Goal: Use online tool/utility: Utilize a website feature to perform a specific function

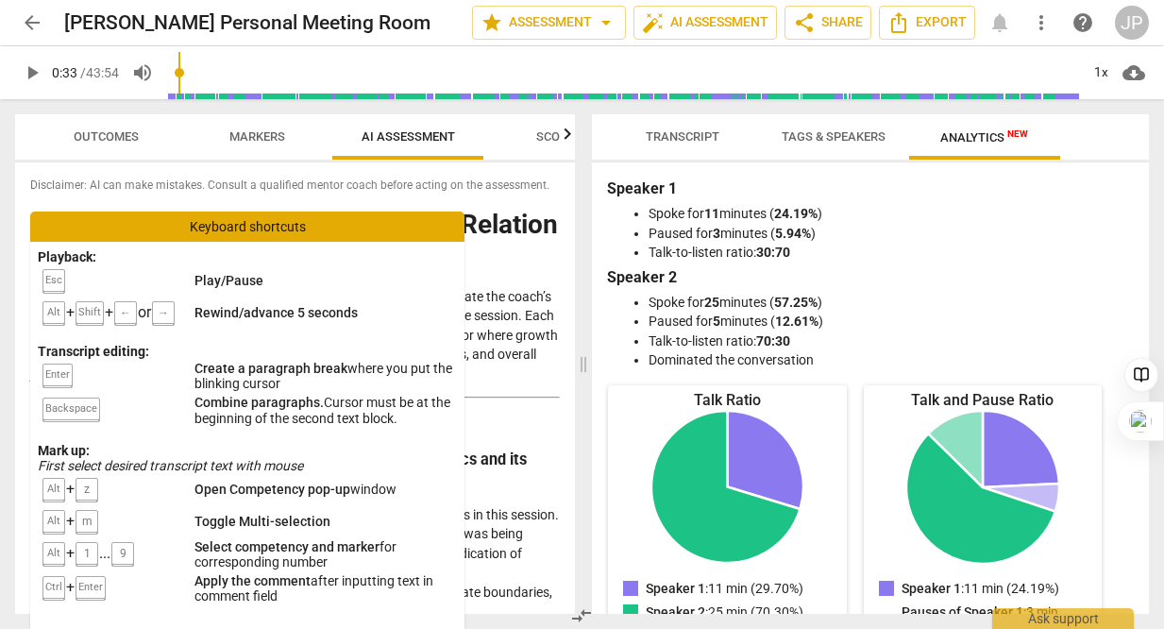
scroll to position [3076, 0]
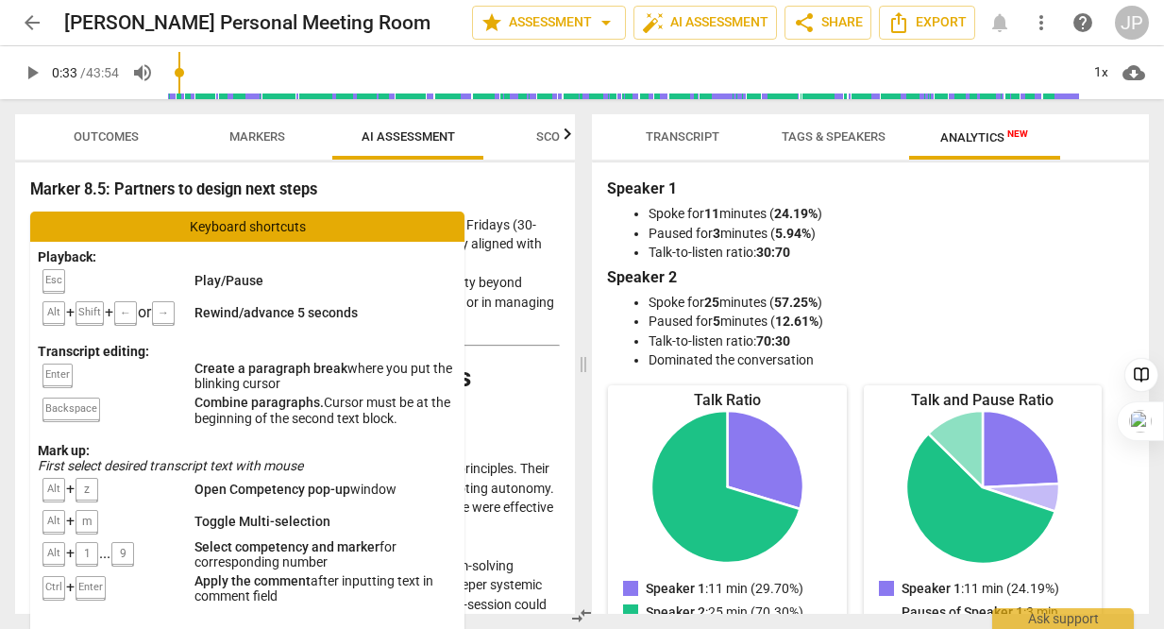
click at [396, 164] on li "Strength: The coach celebrated wins without introducing judgment over incomplet…" at bounding box center [314, 145] width 492 height 39
click at [280, 130] on span "Markers" at bounding box center [257, 136] width 56 height 14
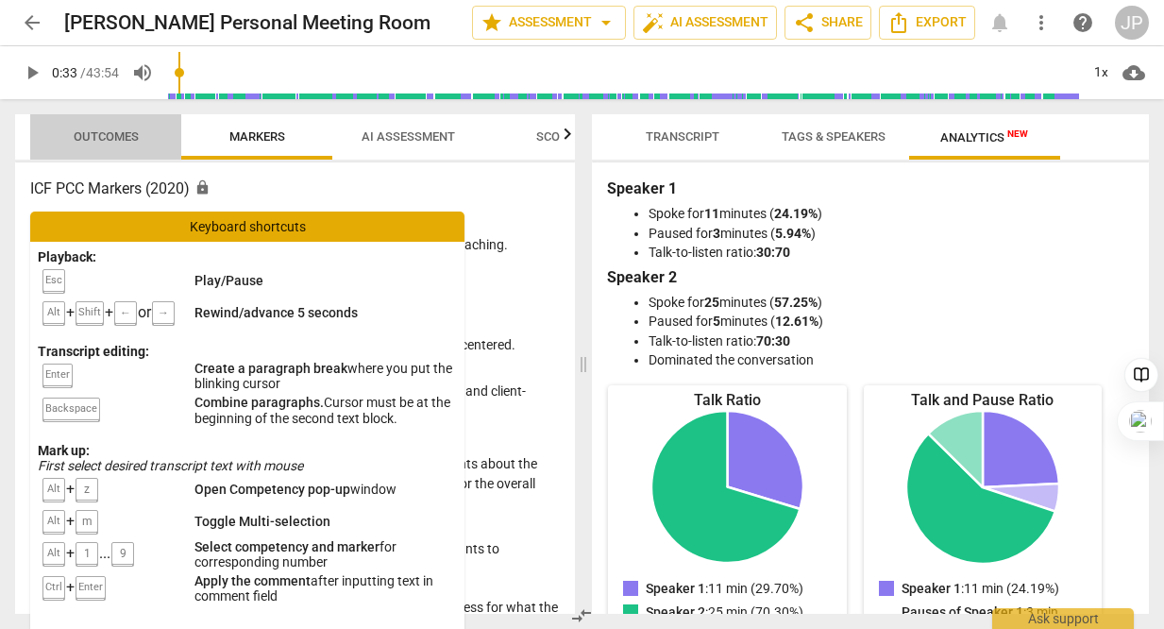
click at [125, 134] on span "Outcomes" at bounding box center [106, 136] width 65 height 14
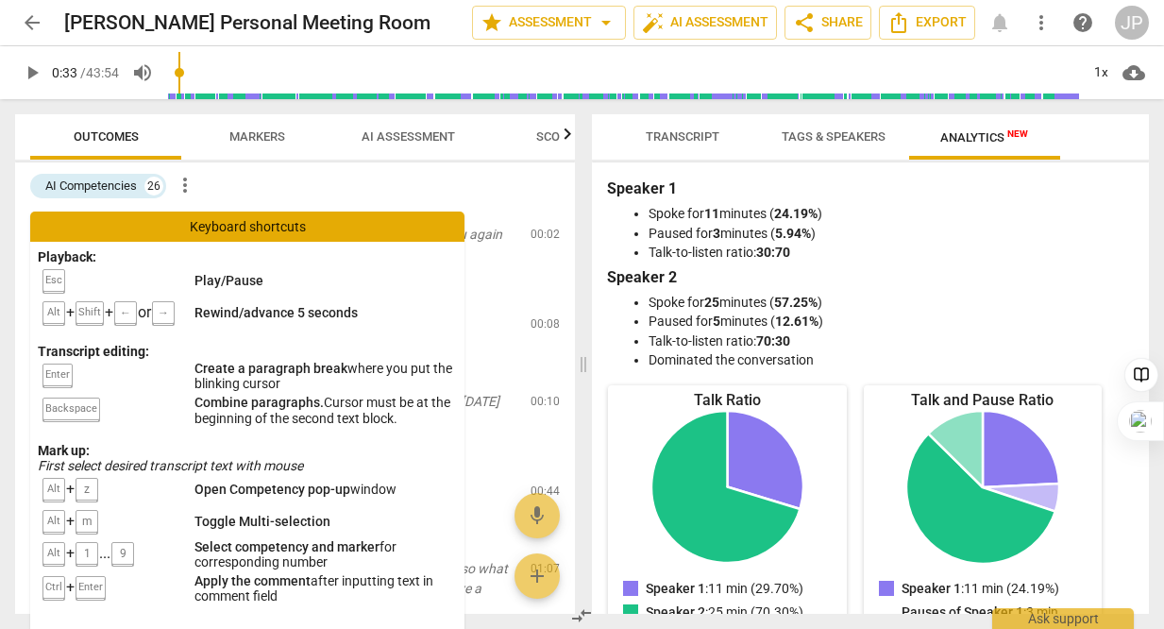
click at [398, 216] on div "Keyboard shortcuts" at bounding box center [247, 226] width 434 height 30
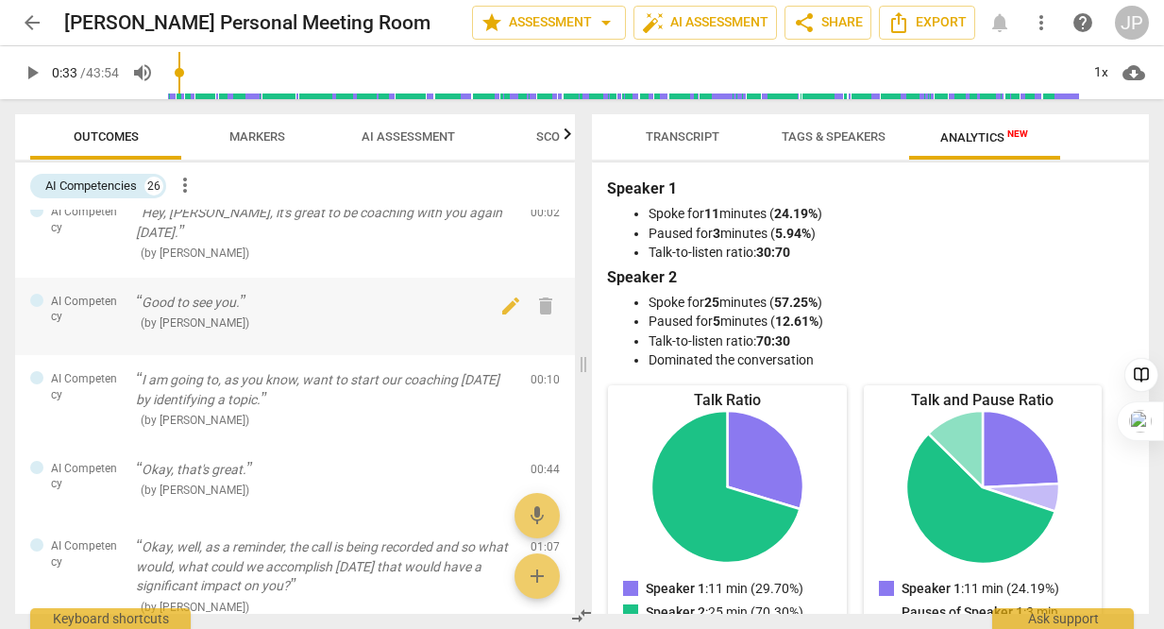
scroll to position [25, 0]
click at [189, 182] on span "more_vert" at bounding box center [185, 185] width 23 height 23
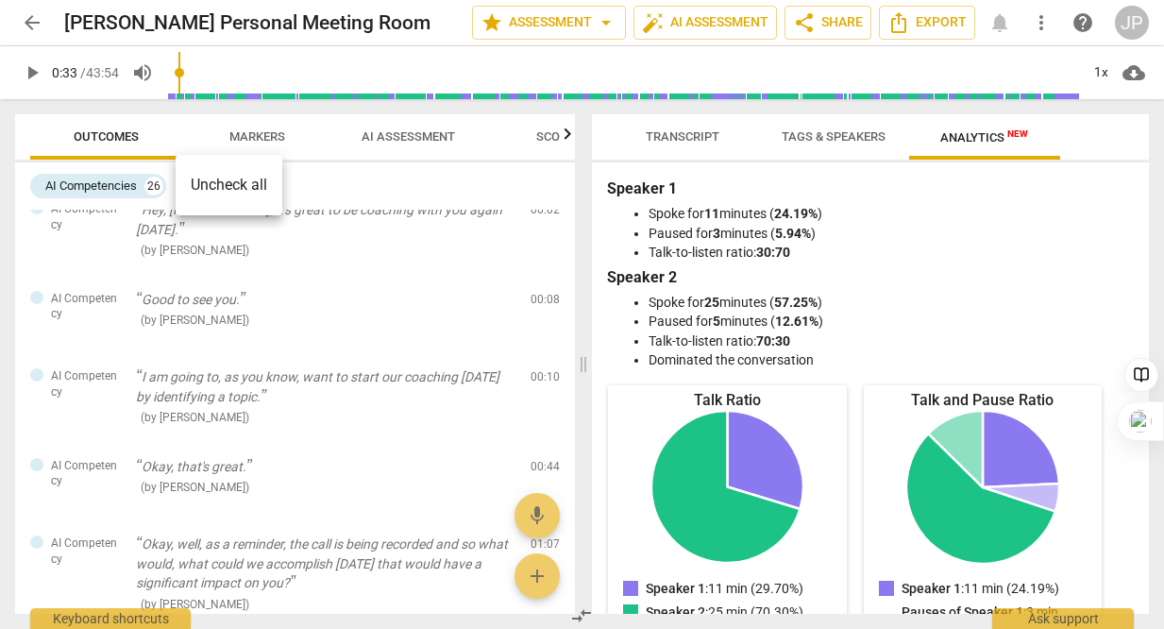
click at [255, 182] on li "Uncheck all" at bounding box center [229, 184] width 107 height 45
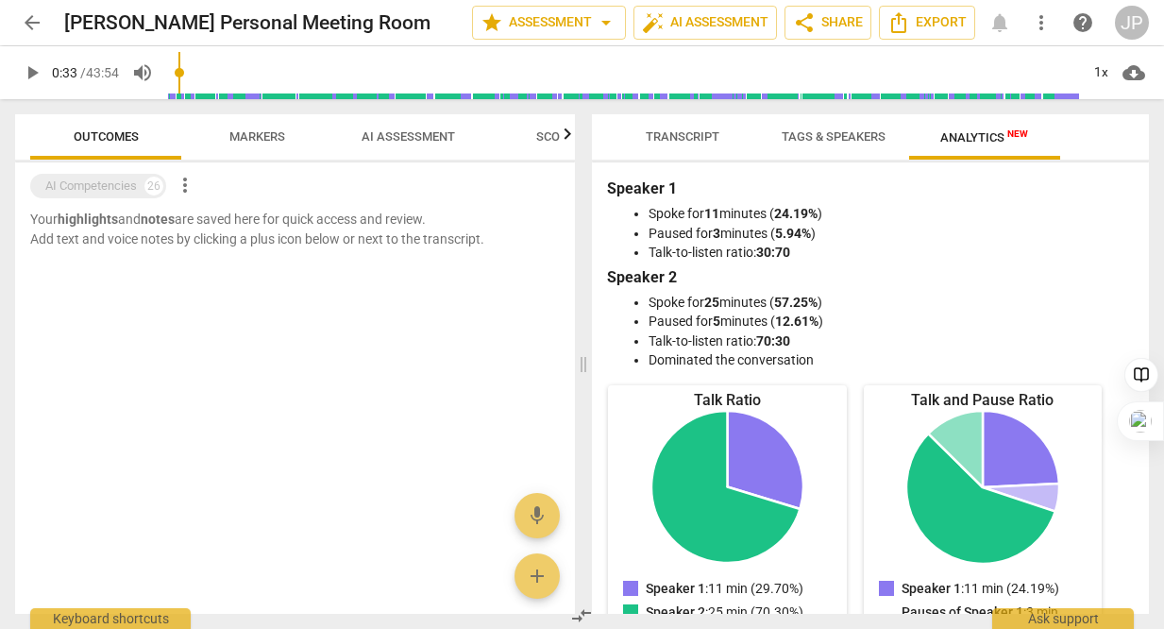
scroll to position [0, 0]
click at [186, 186] on span "more_vert" at bounding box center [185, 185] width 23 height 23
click at [222, 182] on li "Uncheck all" at bounding box center [229, 184] width 107 height 45
click at [188, 186] on span "more_vert" at bounding box center [185, 185] width 23 height 23
click at [109, 190] on div at bounding box center [582, 314] width 1164 height 629
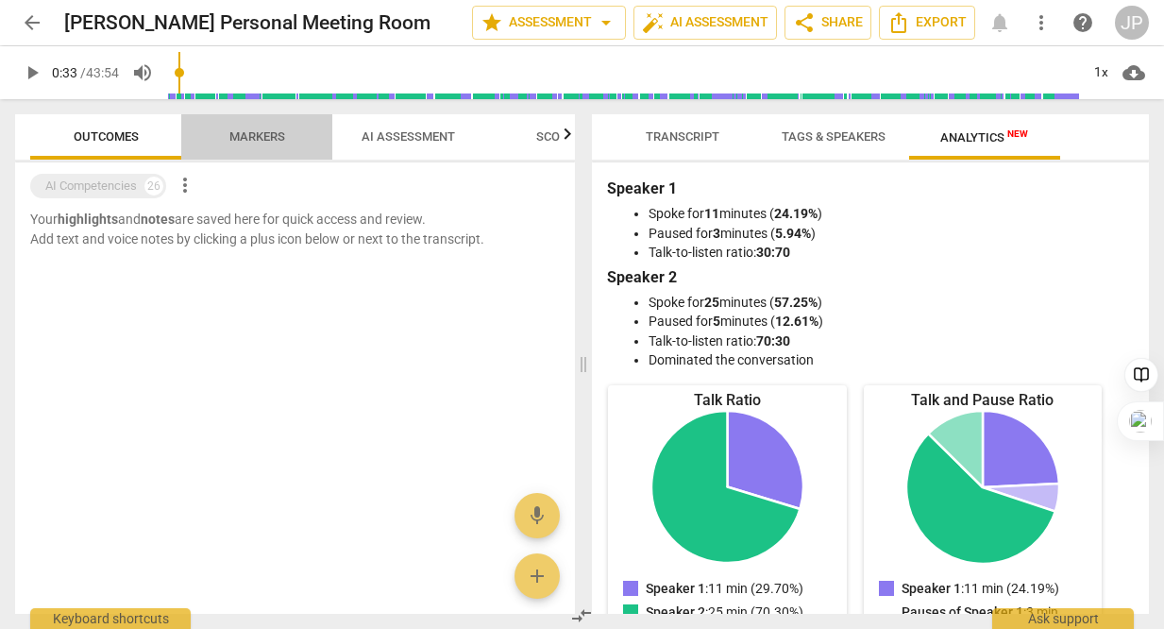
click at [261, 131] on span "Markers" at bounding box center [257, 136] width 56 height 14
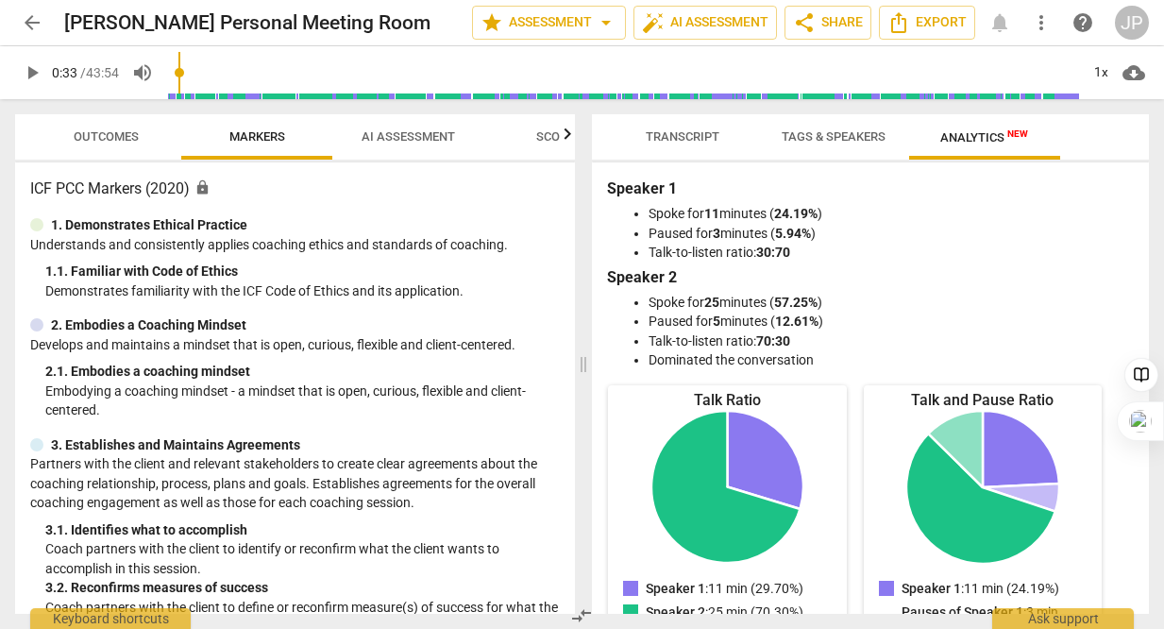
click at [416, 138] on span "AI Assessment" at bounding box center [407, 136] width 93 height 14
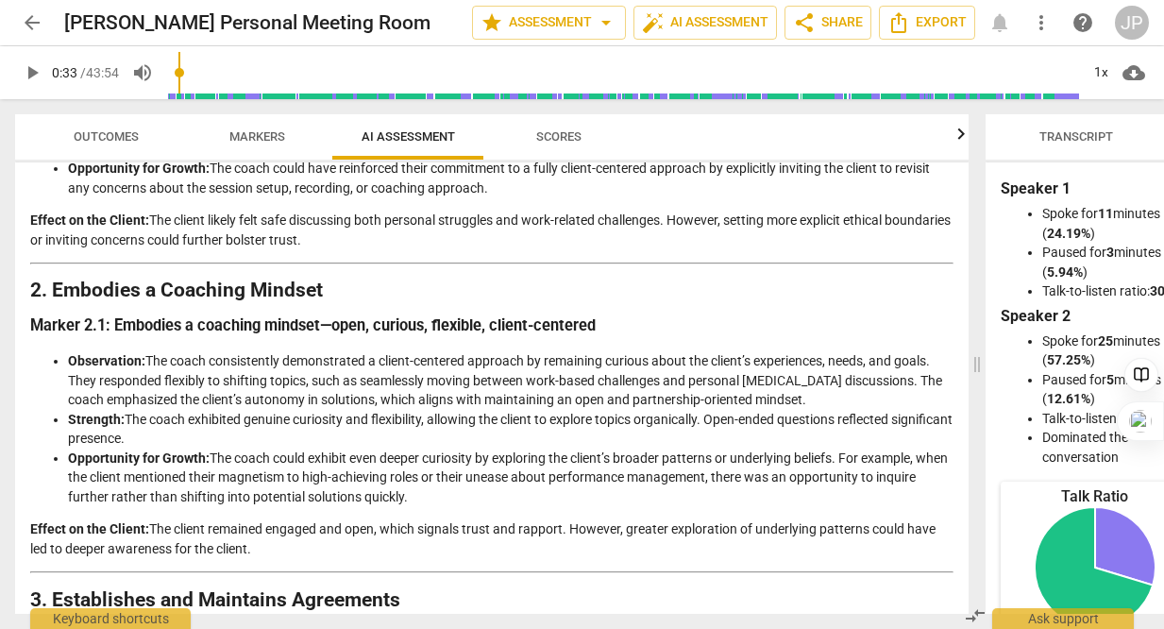
scroll to position [288, 0]
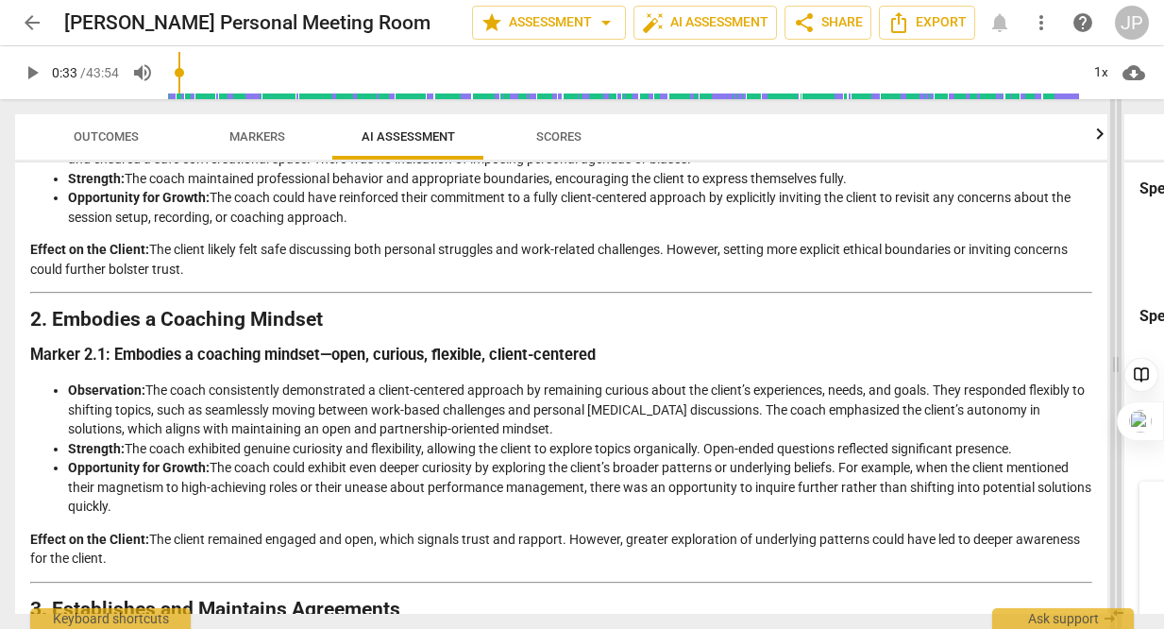
drag, startPoint x: 583, startPoint y: 363, endPoint x: 1115, endPoint y: 348, distance: 532.5
click at [1115, 348] on span at bounding box center [1115, 363] width 11 height 529
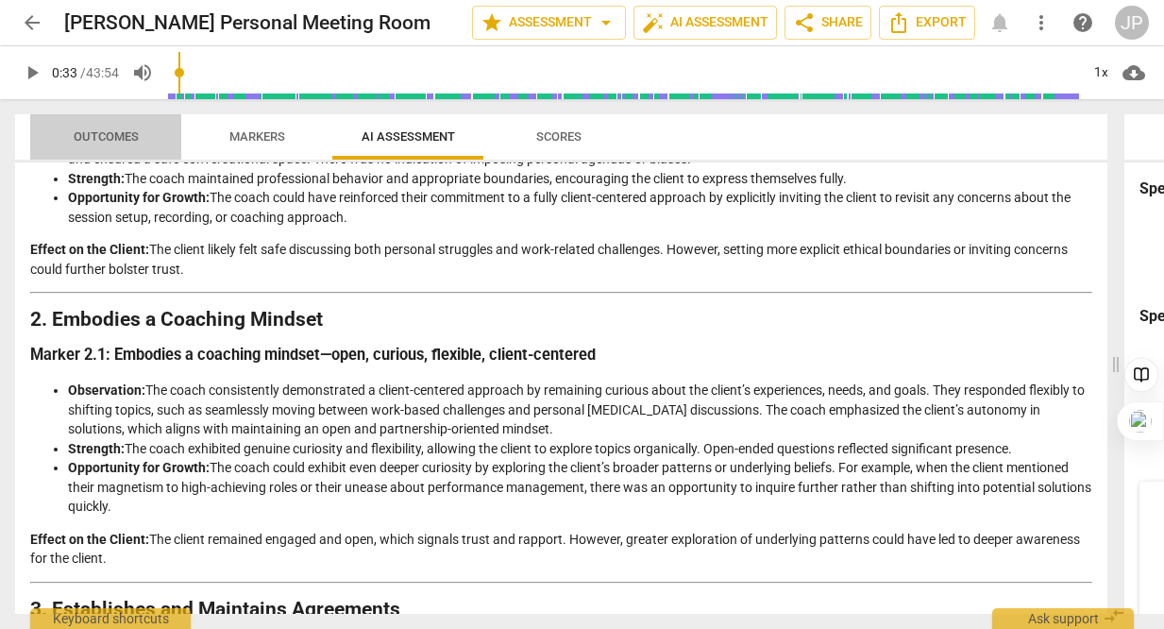
click at [117, 136] on span "Outcomes" at bounding box center [106, 136] width 65 height 14
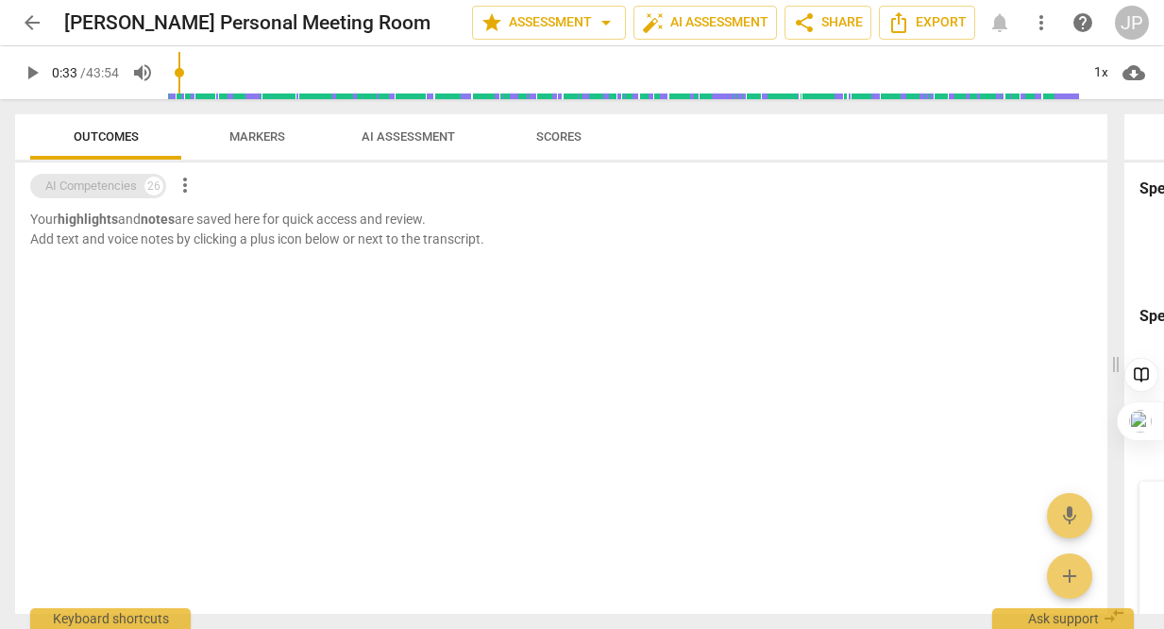
click at [116, 183] on div "AI Competencies" at bounding box center [91, 185] width 92 height 19
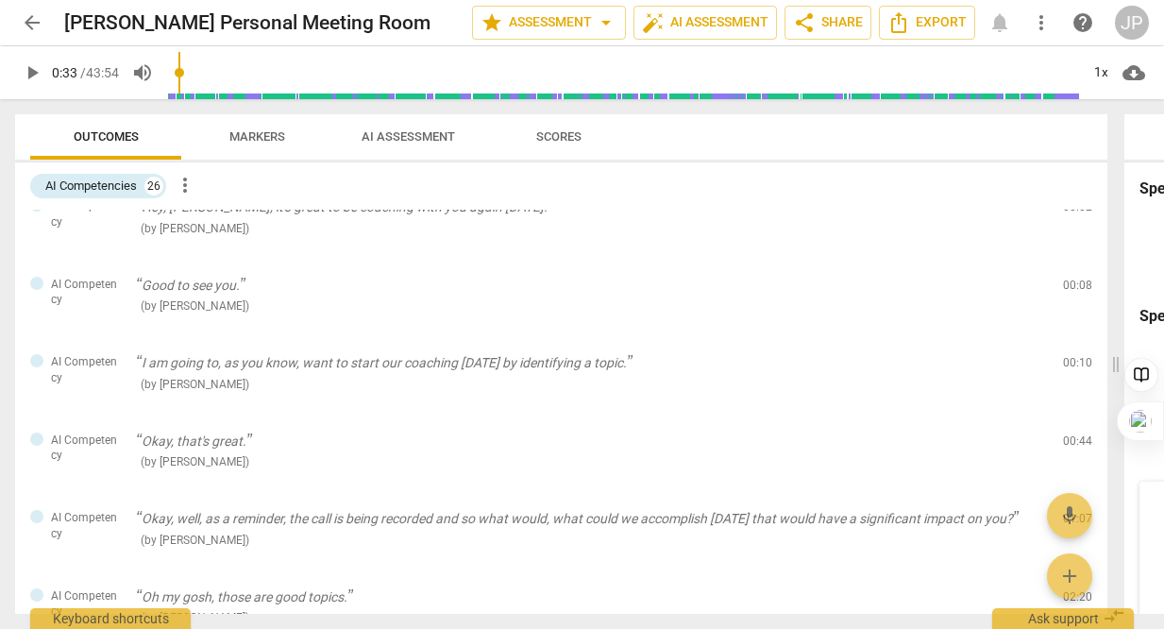
scroll to position [0, 0]
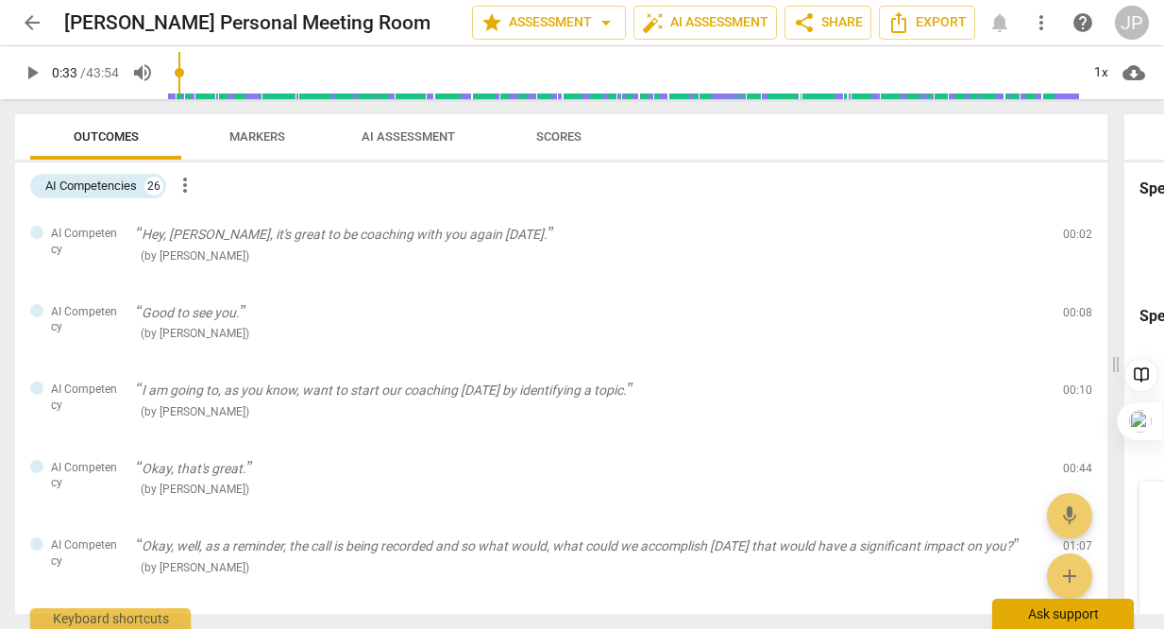
click at [1064, 618] on div "Ask support" at bounding box center [1063, 613] width 142 height 30
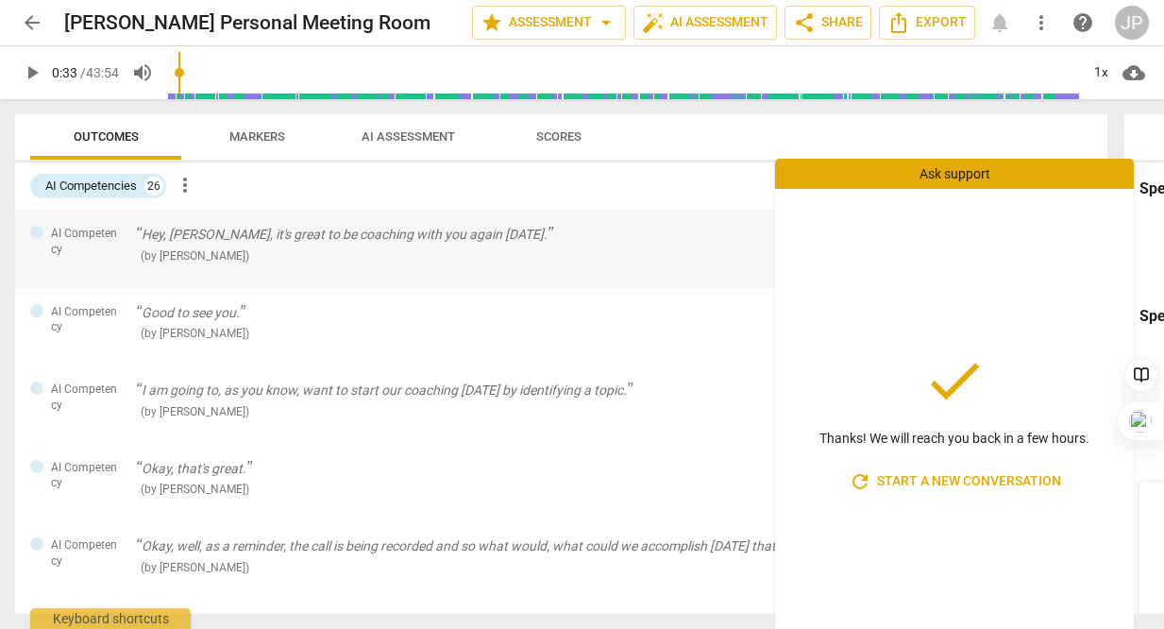
click at [747, 243] on p "Hey, [PERSON_NAME], it's great to be coaching with you again [DATE]." at bounding box center [592, 235] width 912 height 20
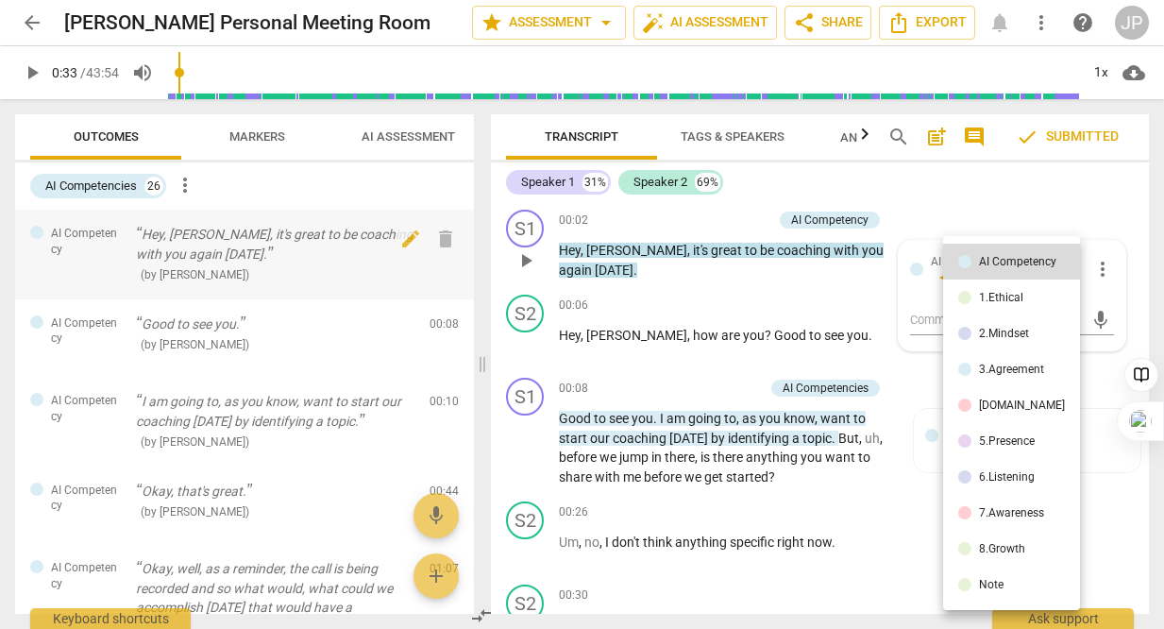
scroll to position [0, 101]
click at [768, 173] on div at bounding box center [582, 314] width 1164 height 629
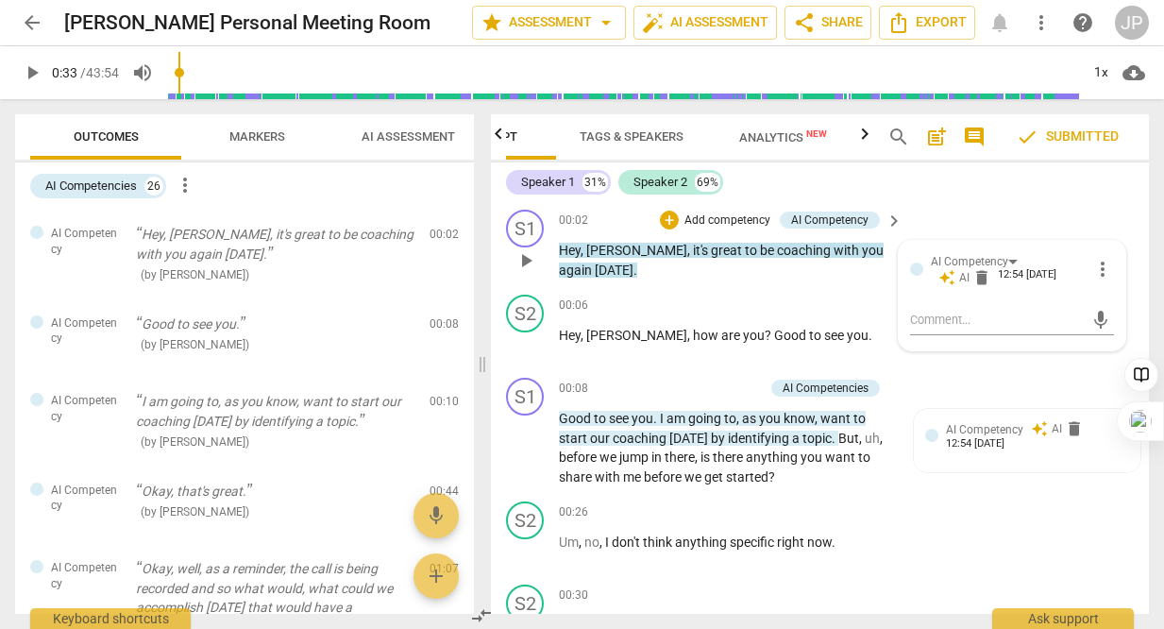
click at [711, 218] on p "Add competency" at bounding box center [727, 220] width 90 height 17
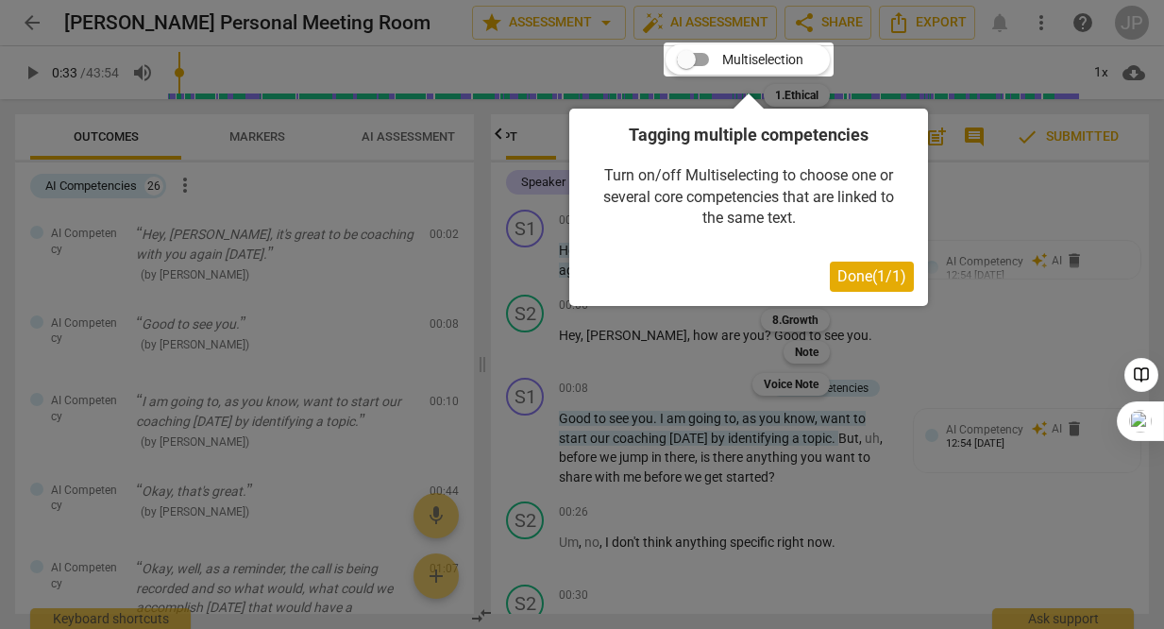
click at [858, 277] on span "Done ( 1 / 1 )" at bounding box center [871, 276] width 69 height 18
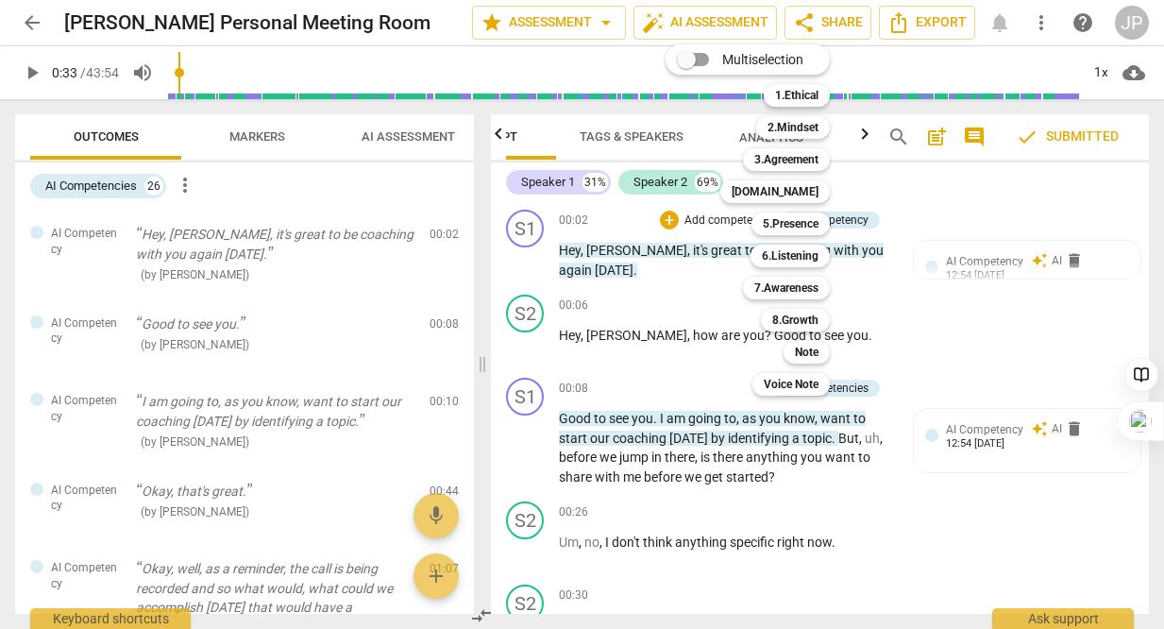
click at [688, 58] on input "Multiselection" at bounding box center [685, 59] width 45 height 45
checkbox input "true"
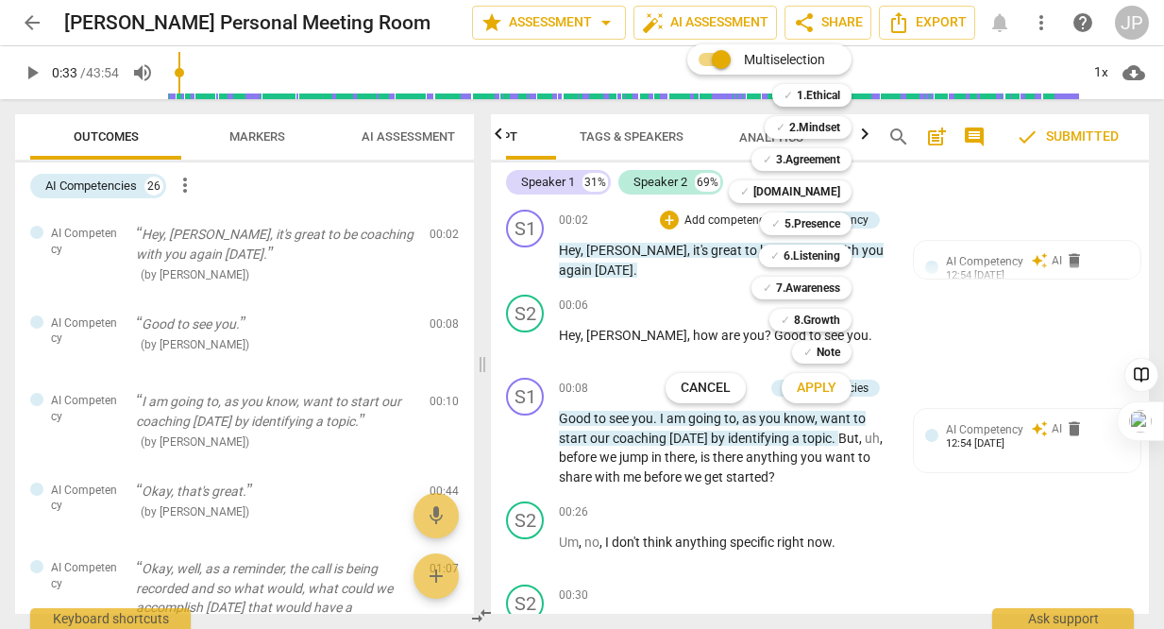
click at [817, 381] on span "Apply" at bounding box center [816, 387] width 40 height 19
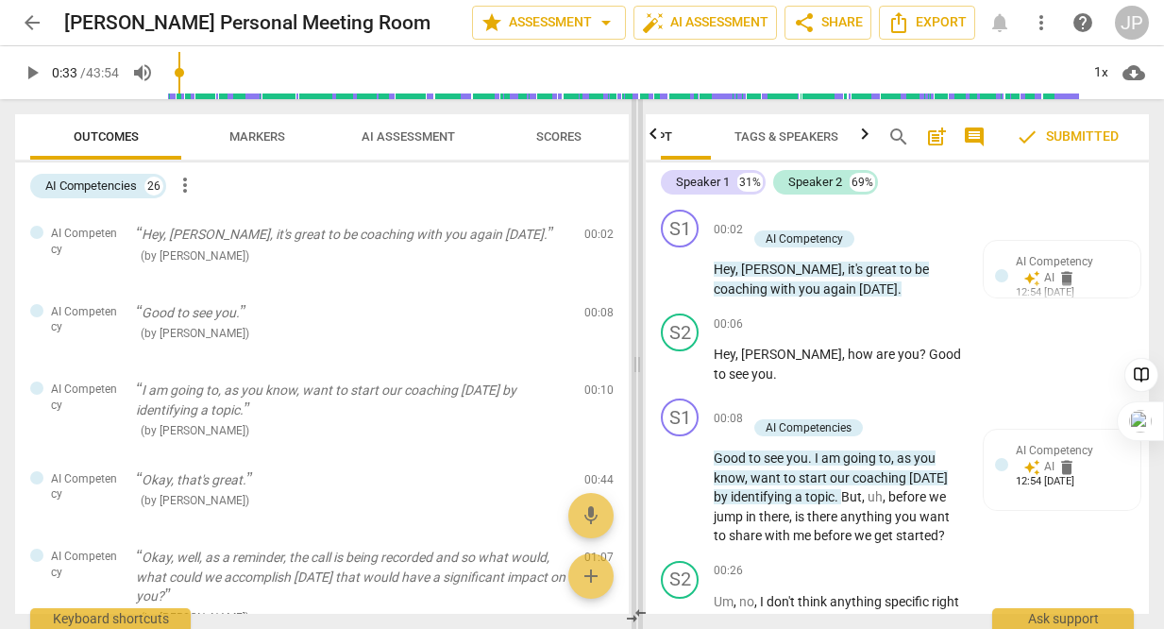
drag, startPoint x: 478, startPoint y: 150, endPoint x: 633, endPoint y: 224, distance: 171.4
click at [633, 224] on span at bounding box center [636, 363] width 11 height 529
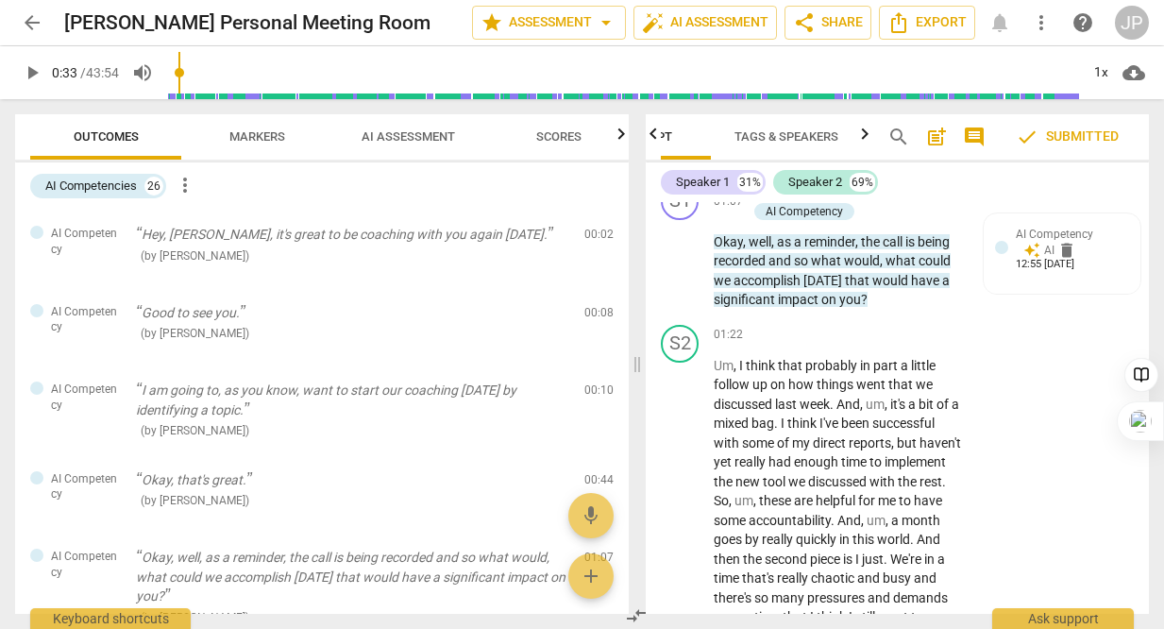
scroll to position [941, 0]
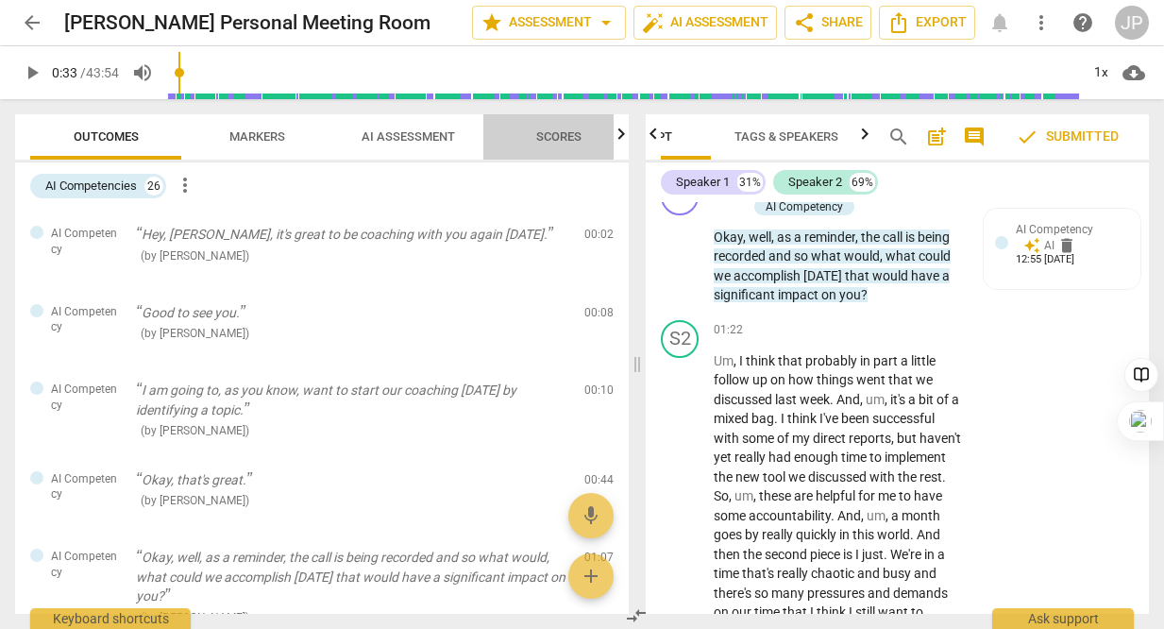
click at [557, 139] on span "Scores" at bounding box center [558, 136] width 45 height 14
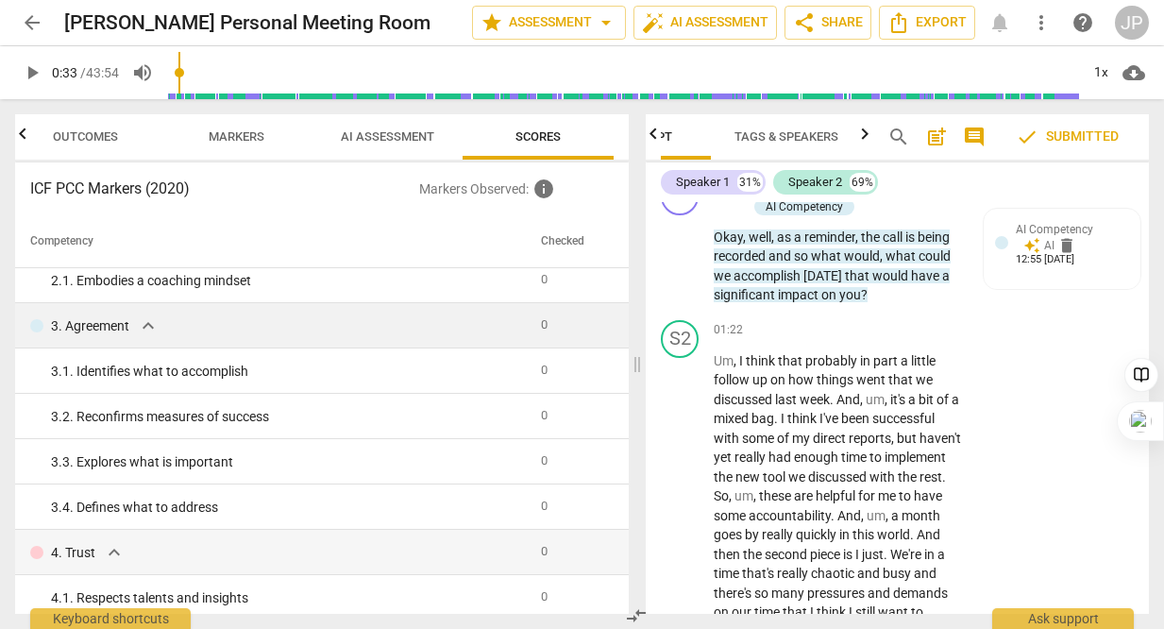
scroll to position [0, 0]
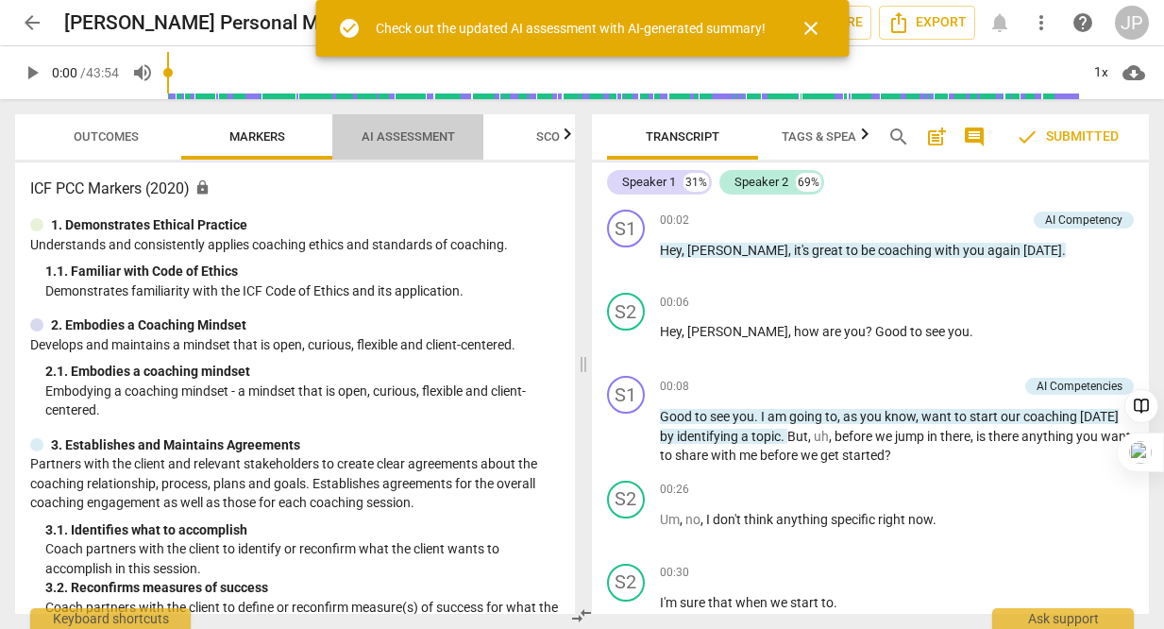
click at [427, 141] on span "AI Assessment" at bounding box center [407, 136] width 93 height 14
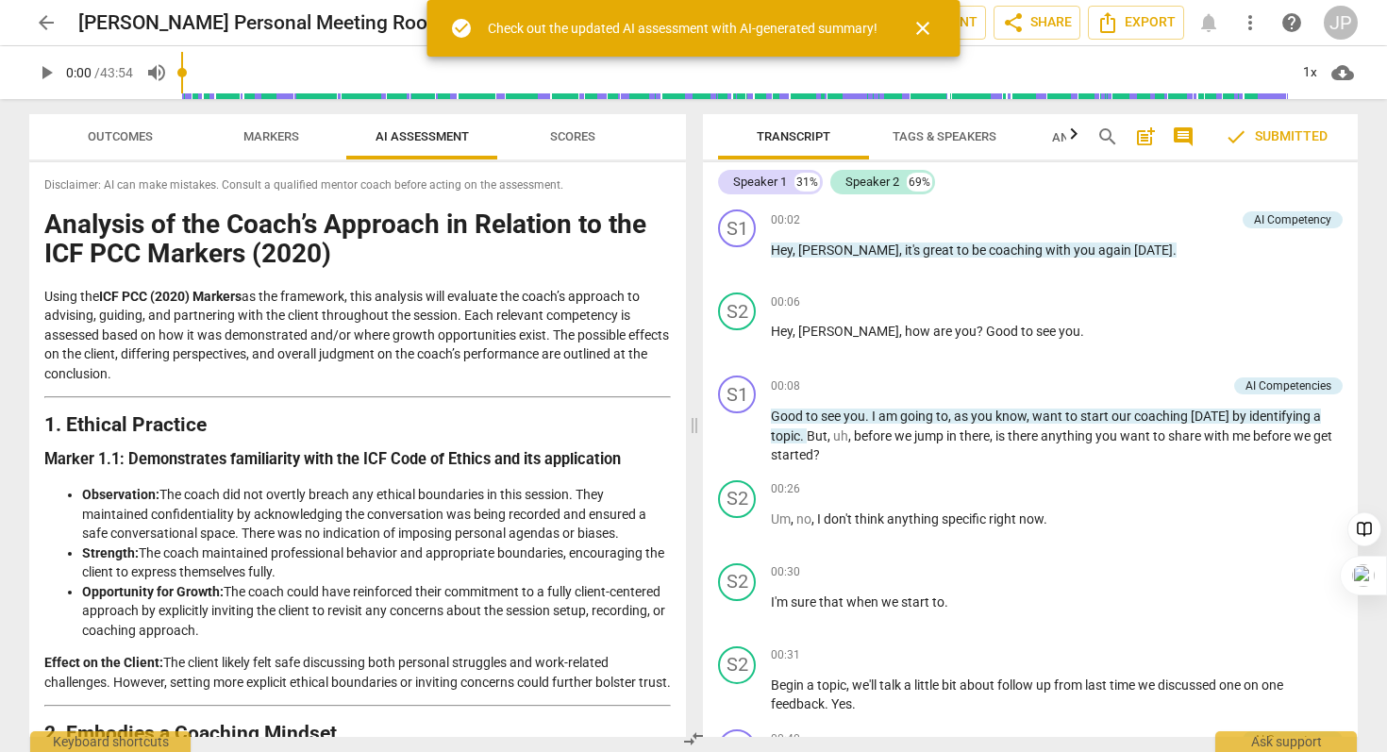
click at [561, 140] on span "Scores" at bounding box center [572, 136] width 45 height 14
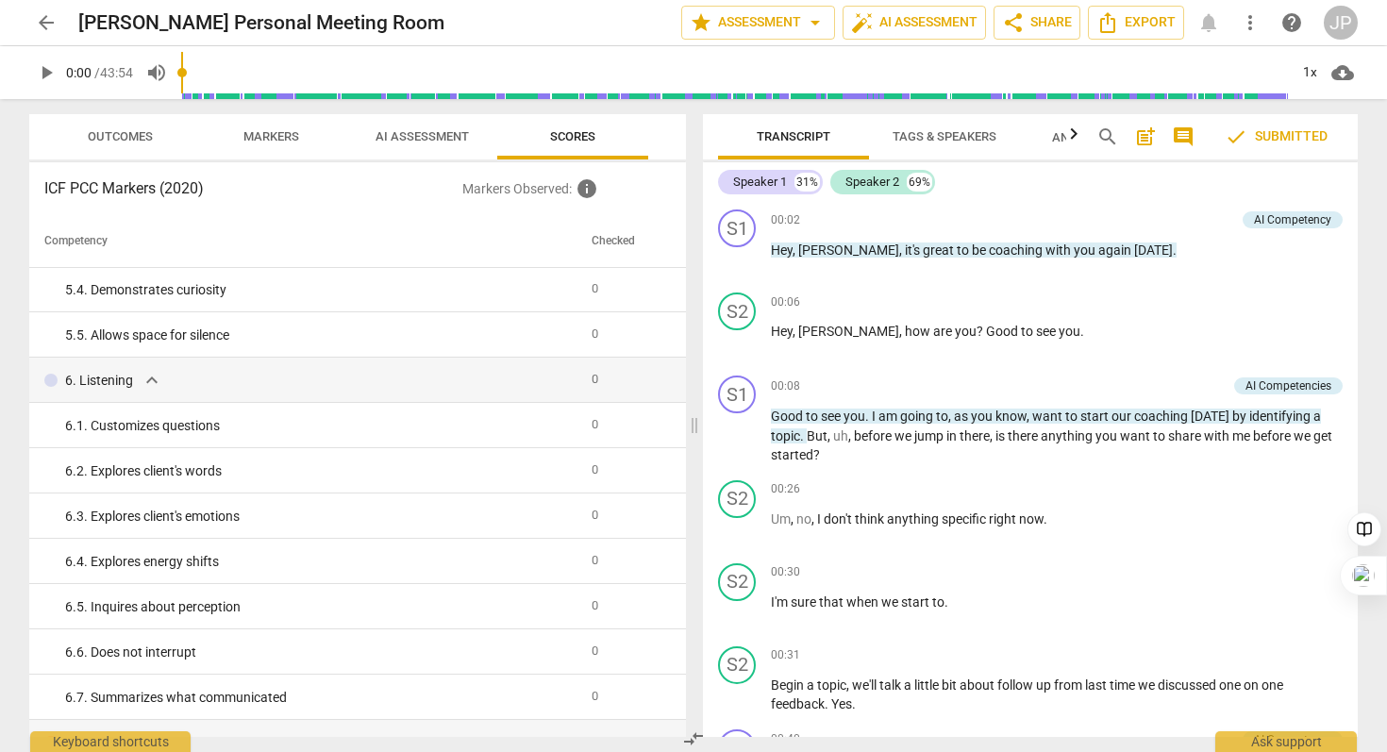
scroll to position [949, 0]
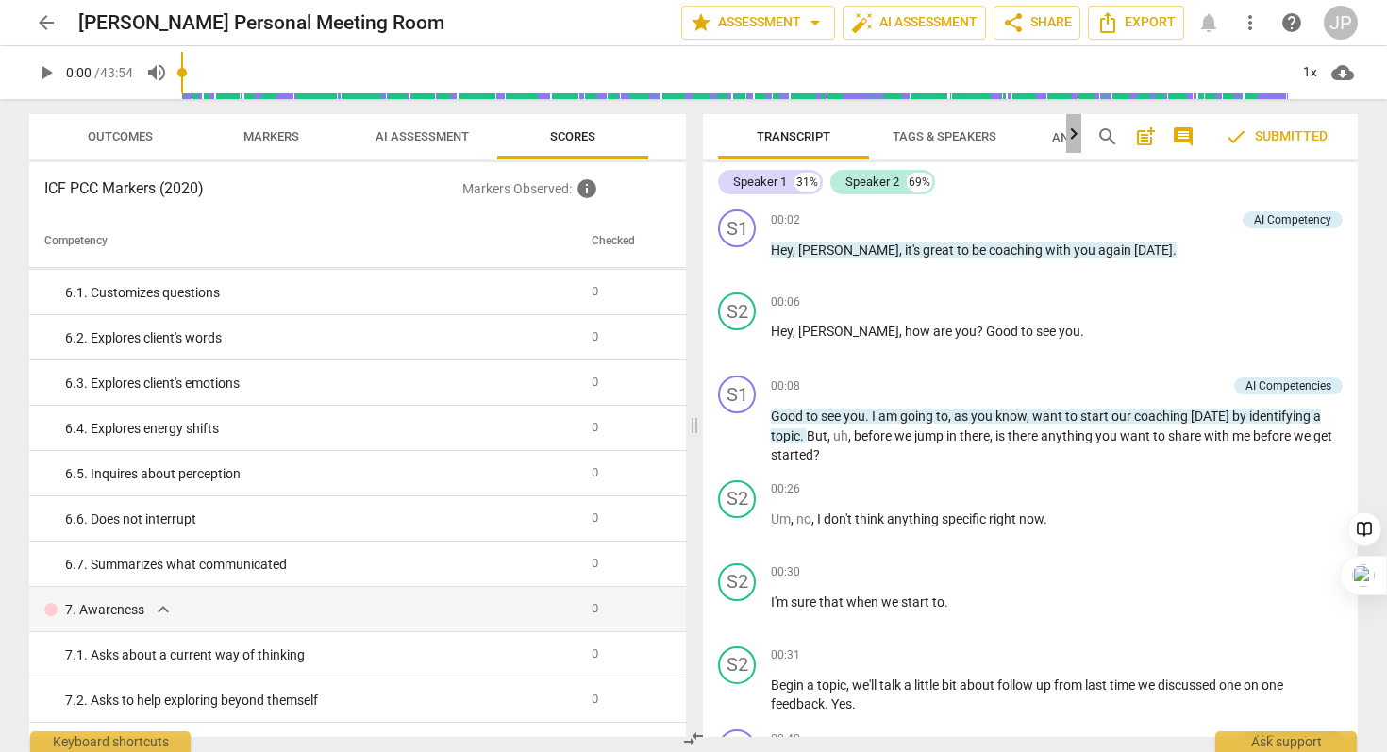
click at [1080, 137] on icon "button" at bounding box center [1074, 134] width 23 height 23
click at [843, 136] on span "Tags & Speakers" at bounding box center [841, 136] width 104 height 14
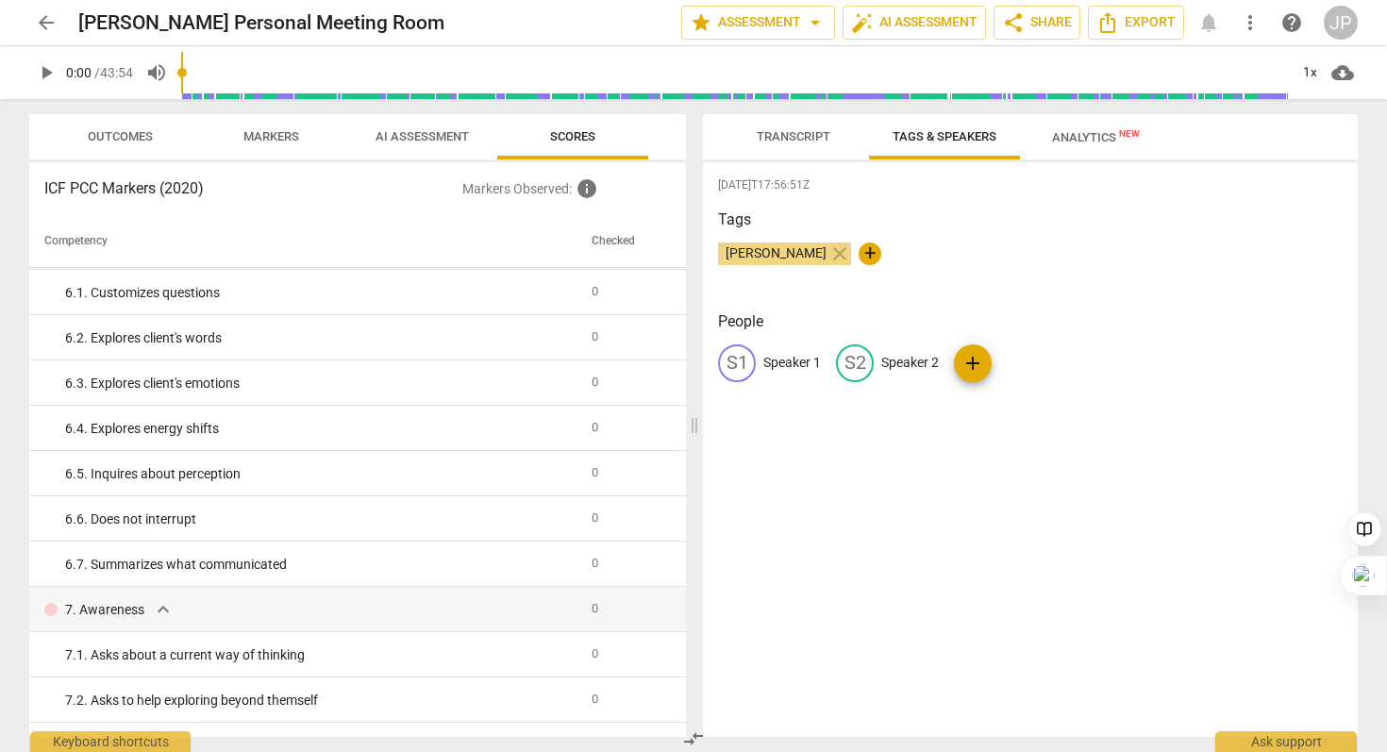
scroll to position [0, 0]
click at [767, 132] on span "Transcript" at bounding box center [794, 136] width 74 height 14
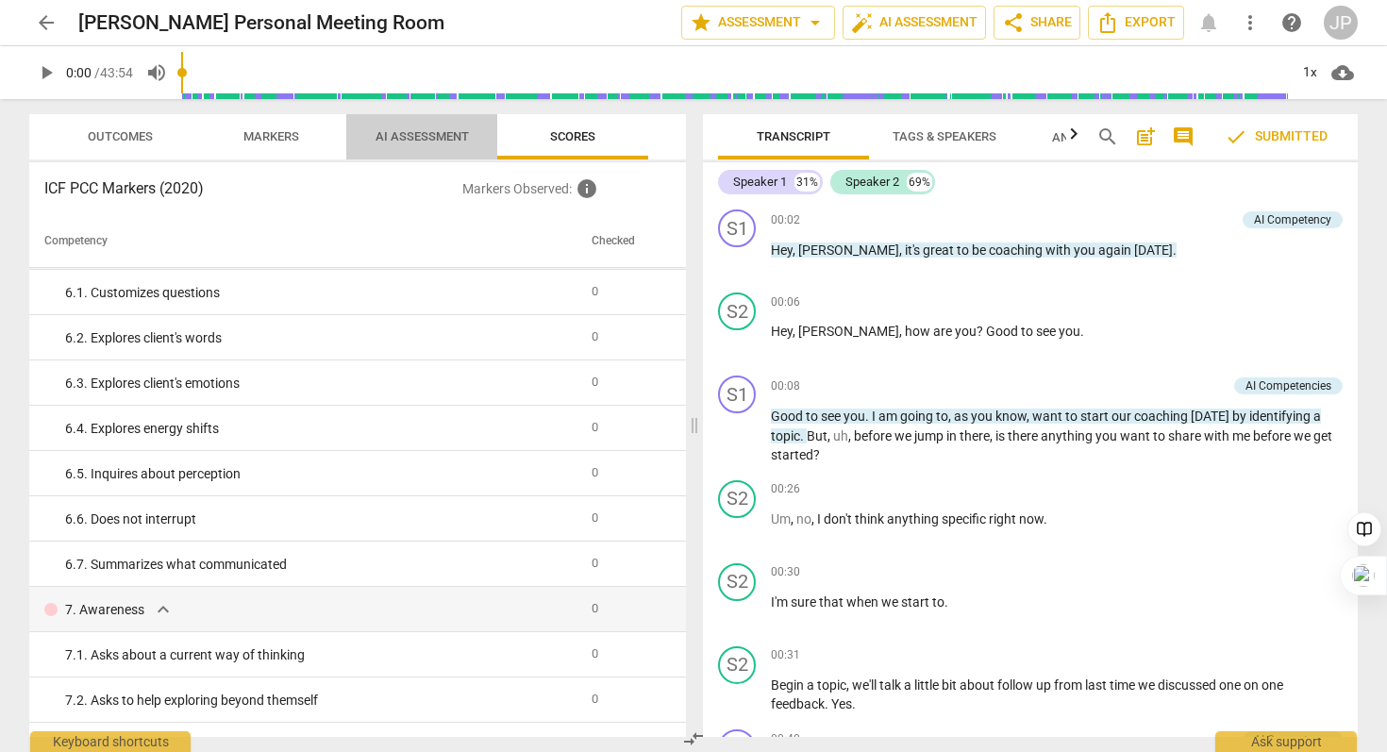
click at [424, 126] on span "AI Assessment" at bounding box center [422, 137] width 139 height 25
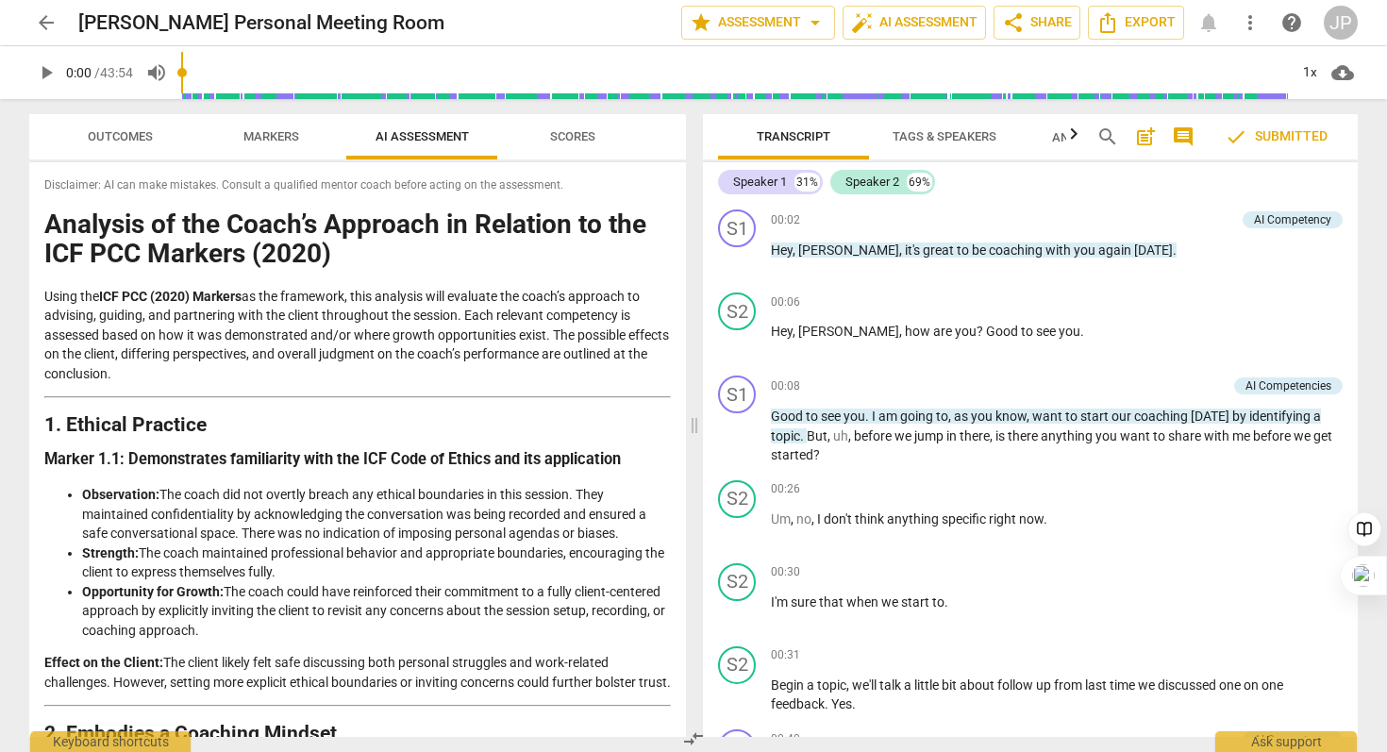
click at [270, 129] on span "Markers" at bounding box center [271, 136] width 56 height 14
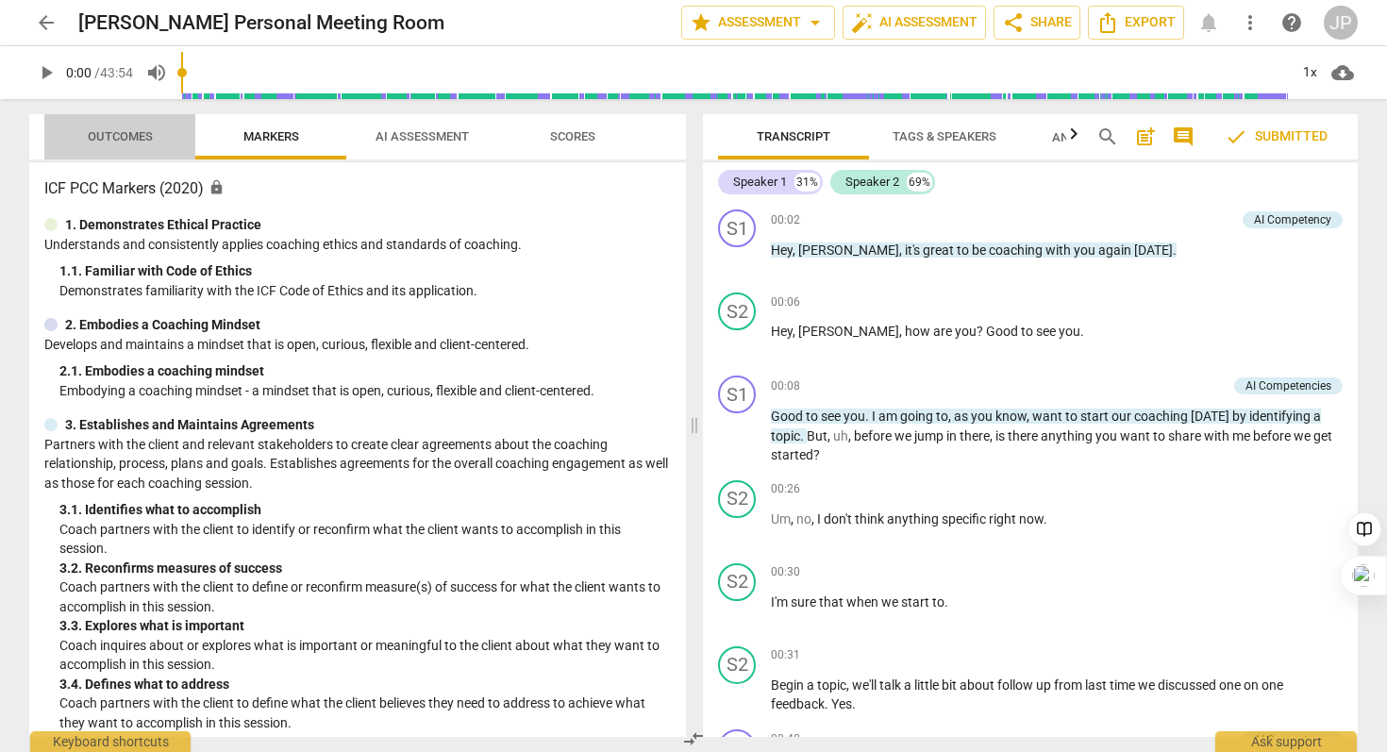
click at [118, 137] on span "Outcomes" at bounding box center [120, 136] width 65 height 14
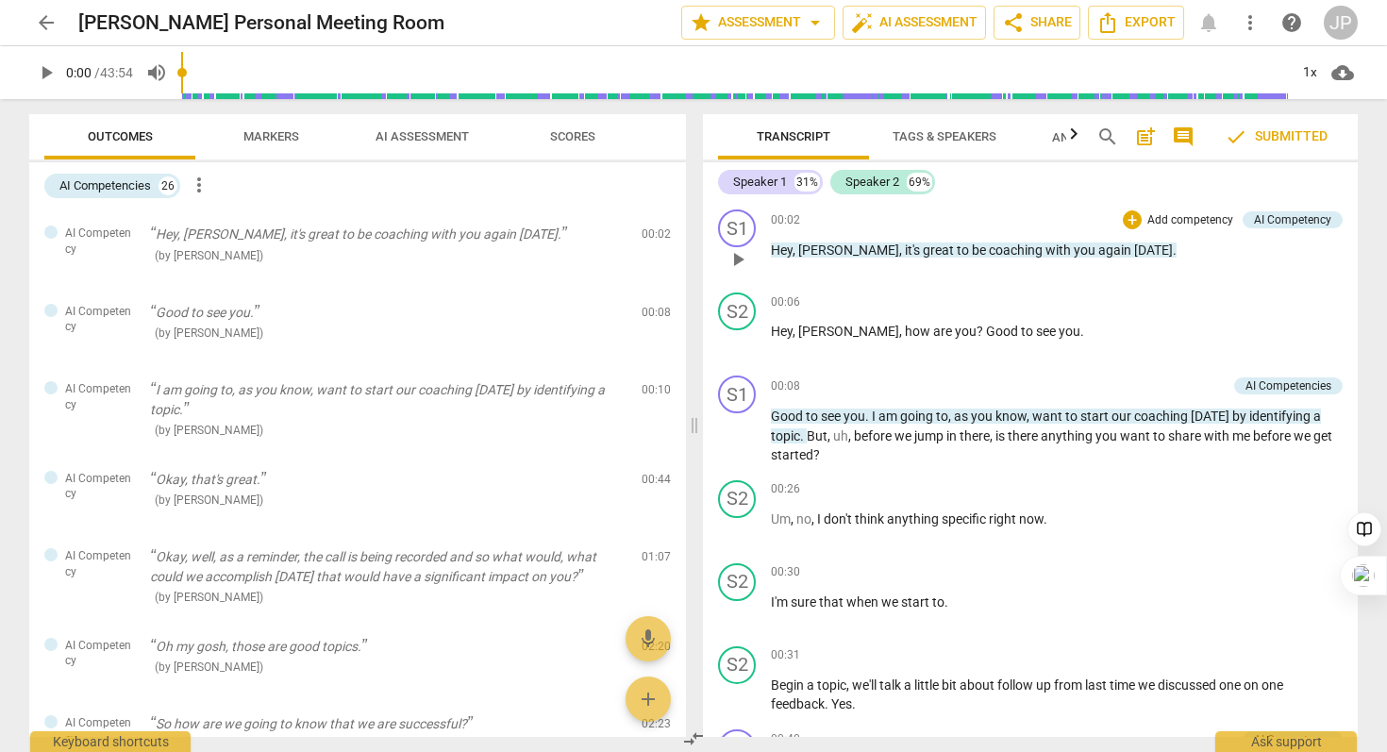
click at [1162, 220] on p "Add competency" at bounding box center [1191, 220] width 90 height 17
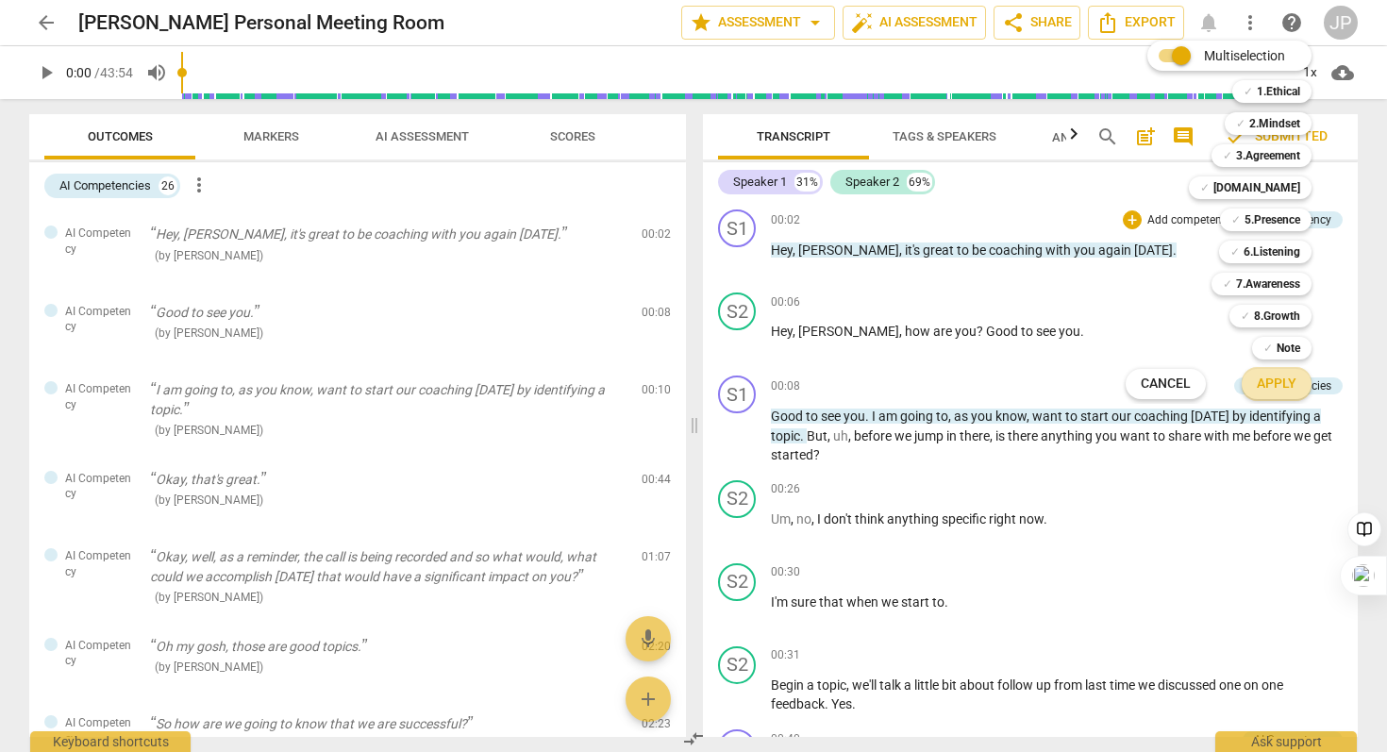
click at [1163, 393] on span "Apply" at bounding box center [1277, 384] width 40 height 19
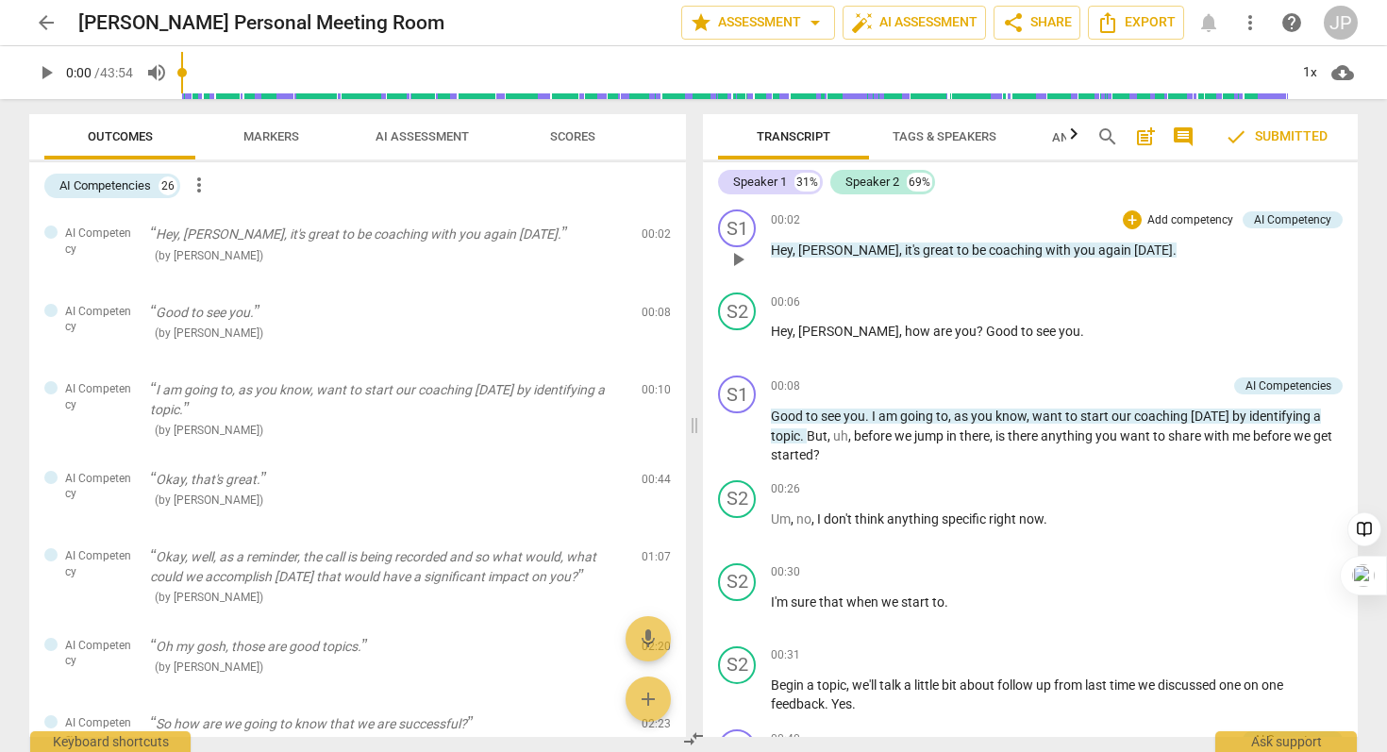
click at [1163, 213] on p "Add competency" at bounding box center [1191, 220] width 90 height 17
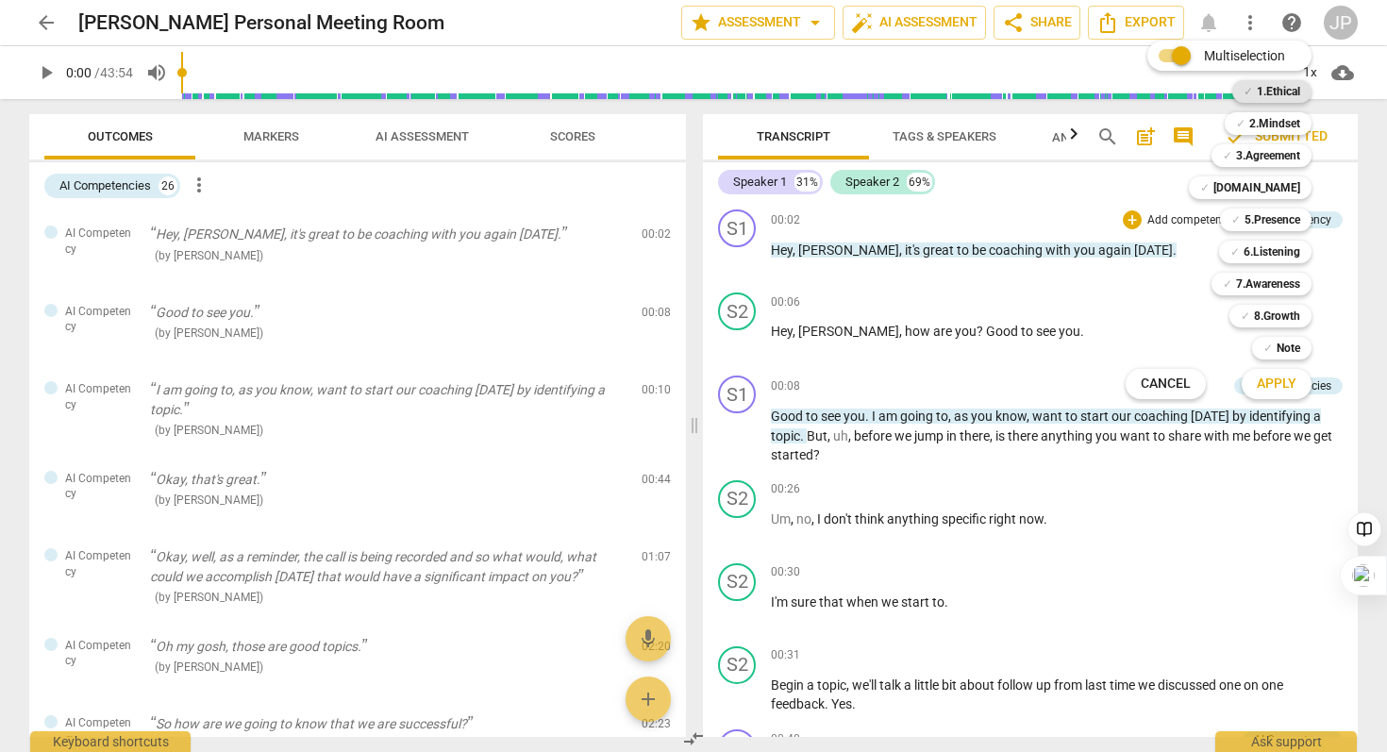
click at [1163, 83] on b "1.Ethical" at bounding box center [1278, 91] width 43 height 23
click at [1163, 124] on b "2.Mindset" at bounding box center [1274, 123] width 51 height 23
click at [1163, 155] on b "3.Agreement" at bounding box center [1268, 155] width 64 height 23
click at [1163, 193] on b "[DOMAIN_NAME]" at bounding box center [1257, 187] width 87 height 23
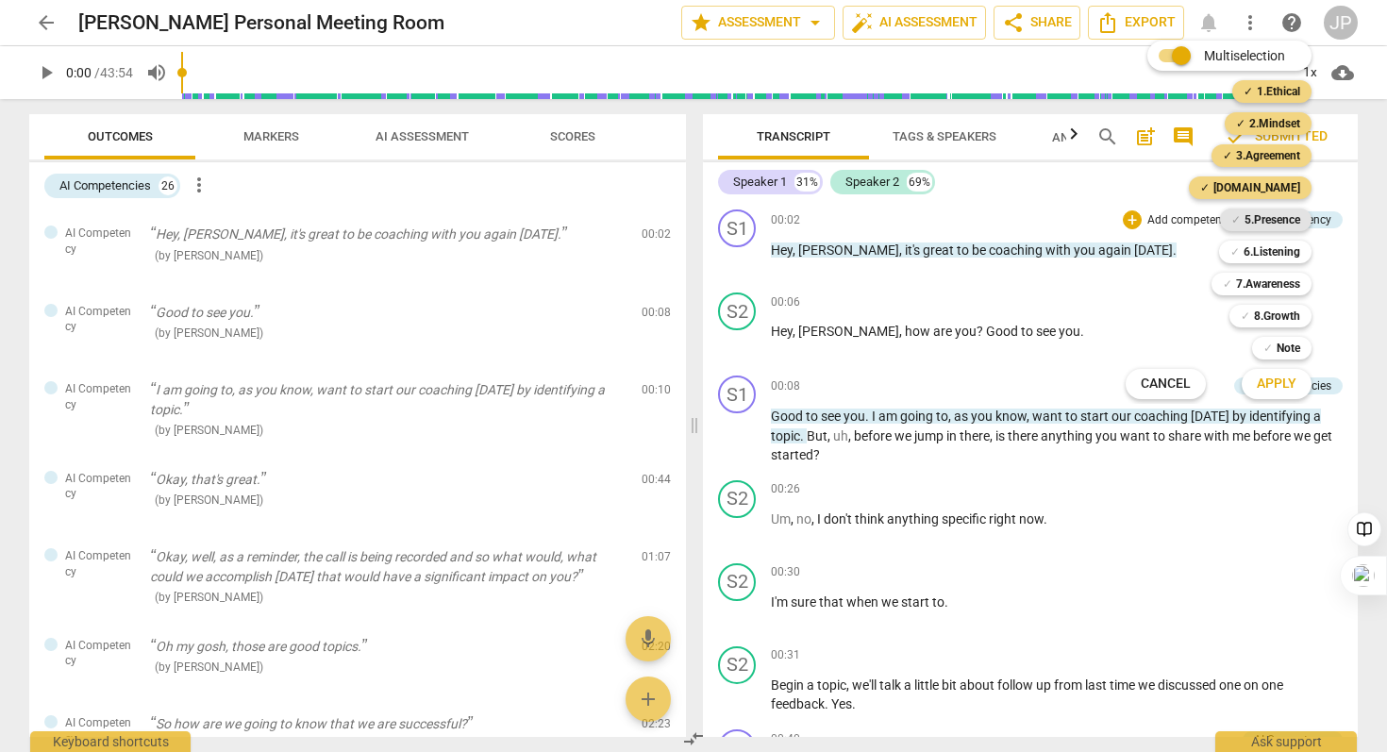
click at [1163, 216] on b "5.Presence" at bounding box center [1273, 220] width 56 height 23
click at [1163, 239] on div "✓ 6.Listening 6" at bounding box center [1276, 252] width 128 height 32
click at [1163, 260] on b "6.Listening" at bounding box center [1272, 252] width 57 height 23
click at [1163, 284] on b "7.Awareness" at bounding box center [1268, 284] width 64 height 23
click at [1163, 307] on b "8.Growth" at bounding box center [1277, 316] width 46 height 23
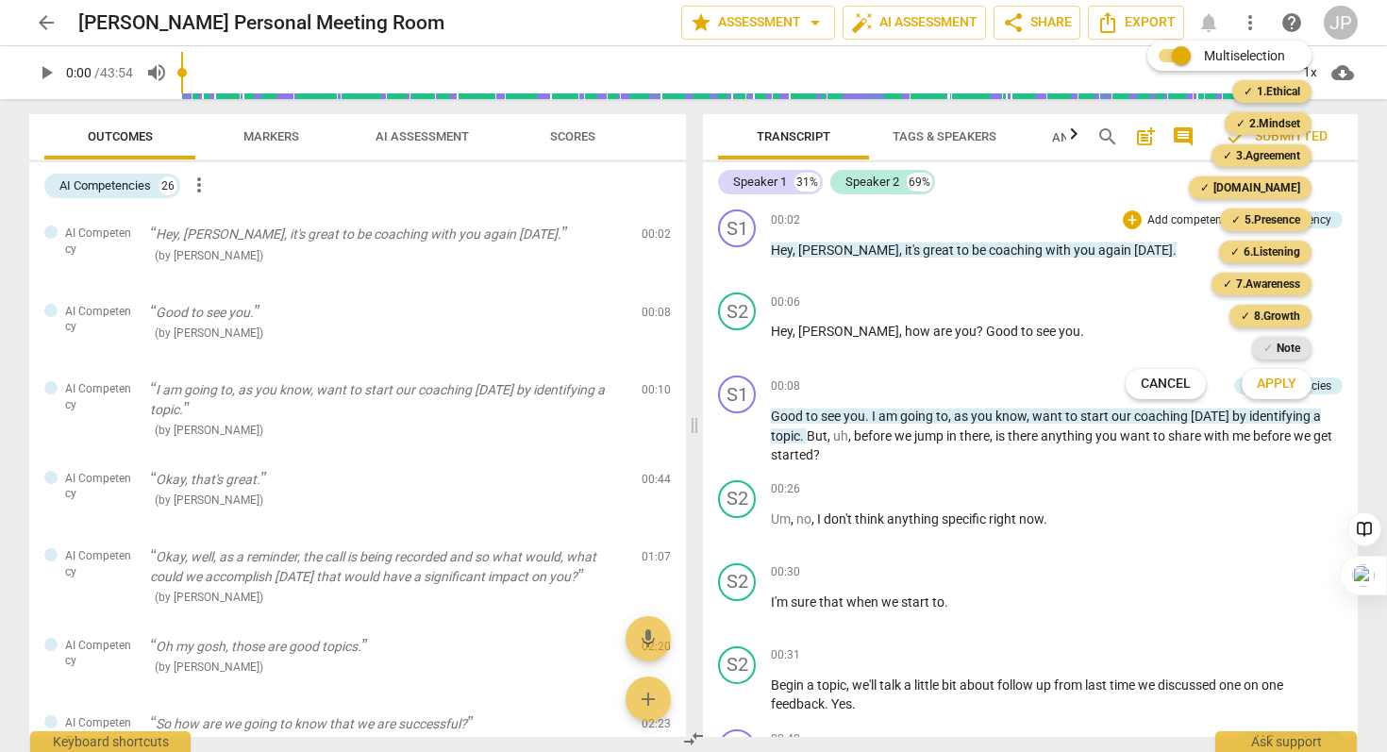
click at [1163, 340] on b "Note" at bounding box center [1289, 348] width 24 height 23
click at [1163, 383] on span "Apply" at bounding box center [1277, 384] width 40 height 19
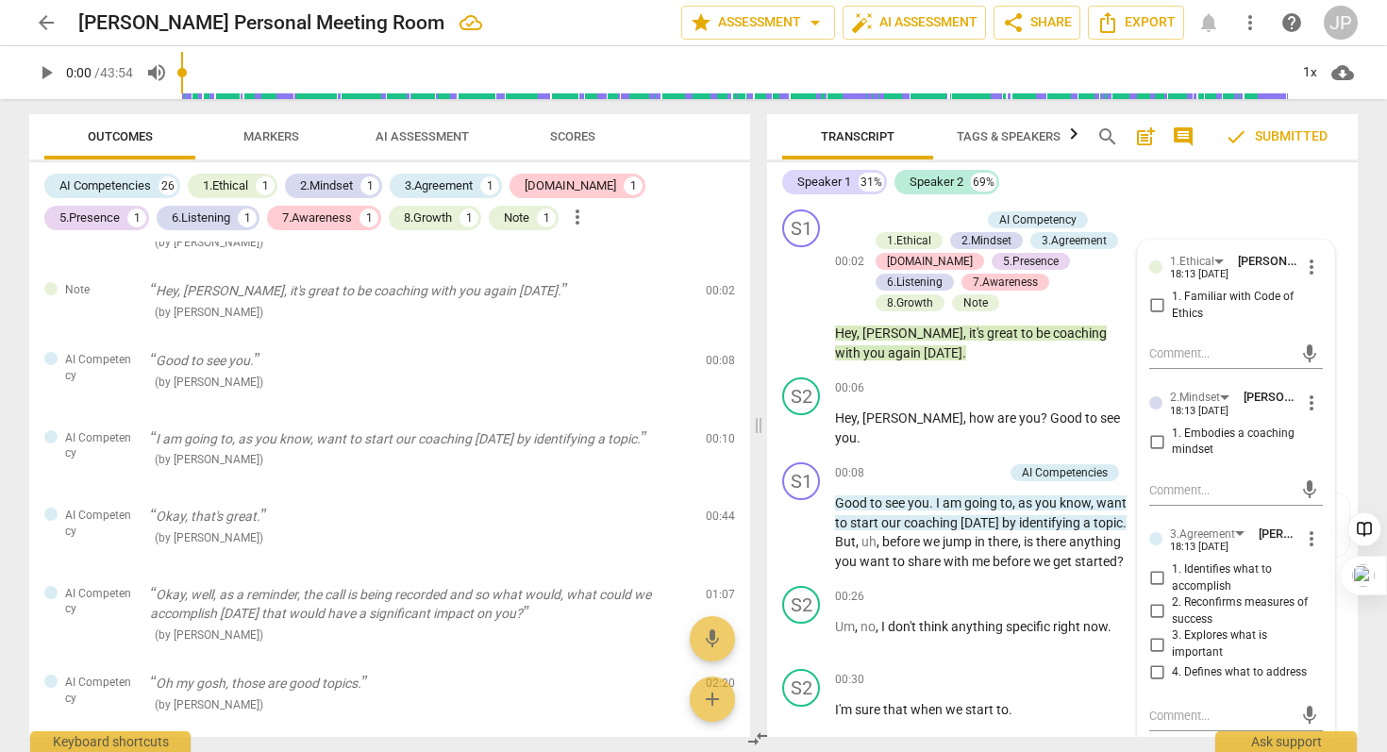
scroll to position [526, 0]
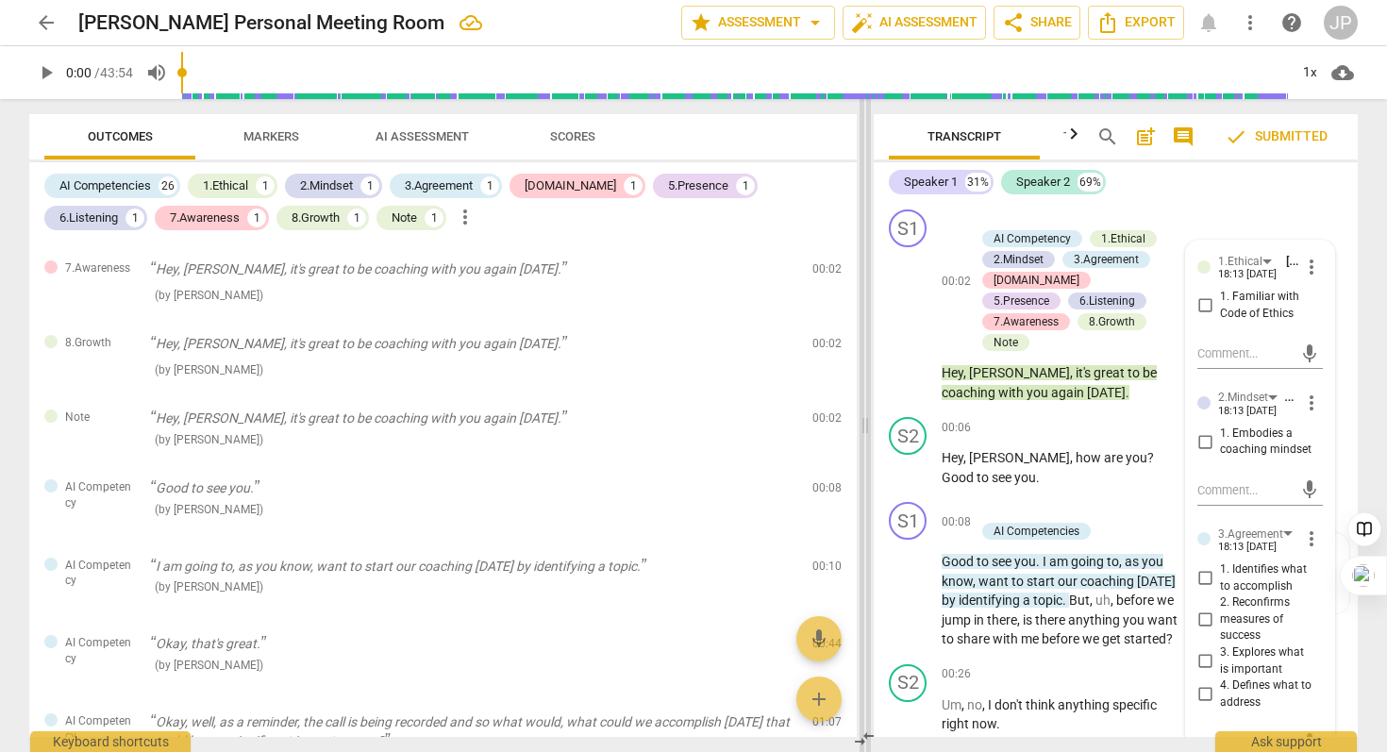
drag, startPoint x: 498, startPoint y: 123, endPoint x: 867, endPoint y: 150, distance: 370.0
click at [867, 150] on span at bounding box center [865, 425] width 11 height 653
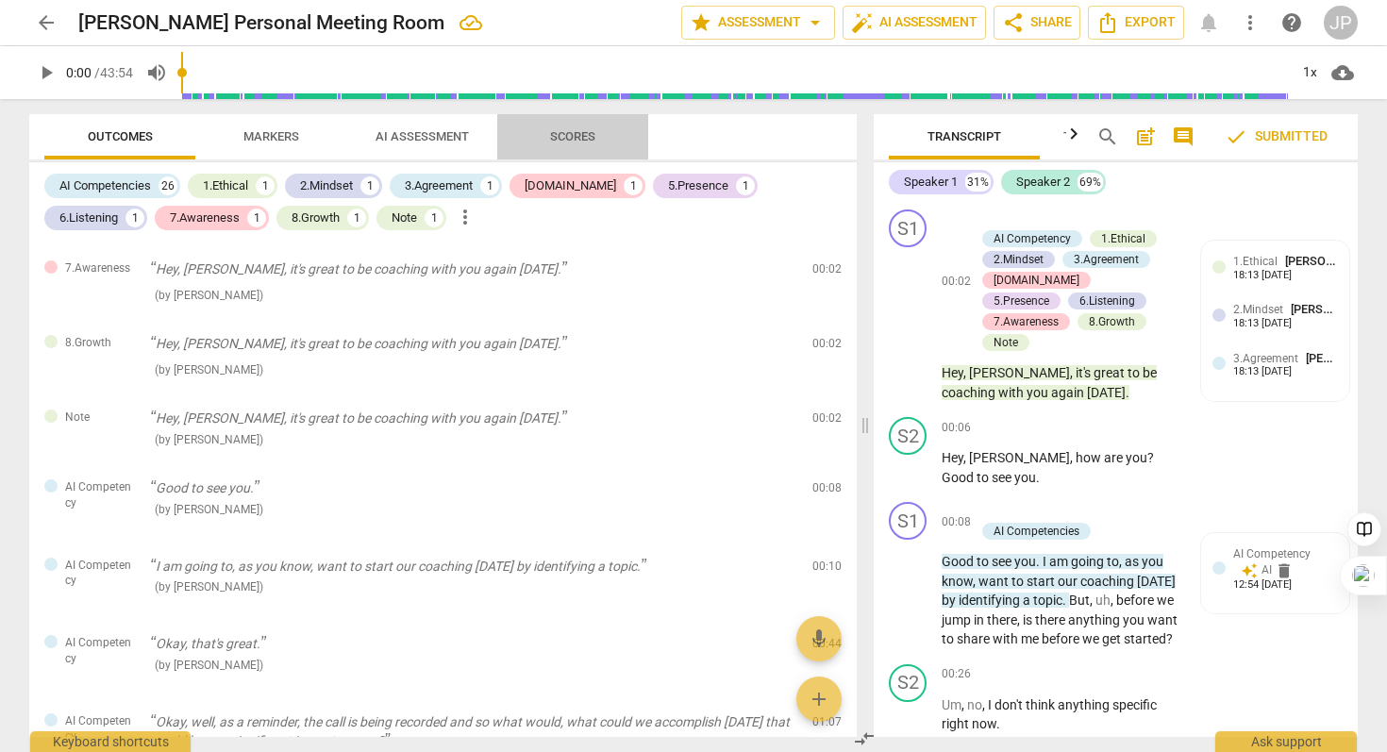
click at [562, 145] on span "Scores" at bounding box center [573, 137] width 91 height 25
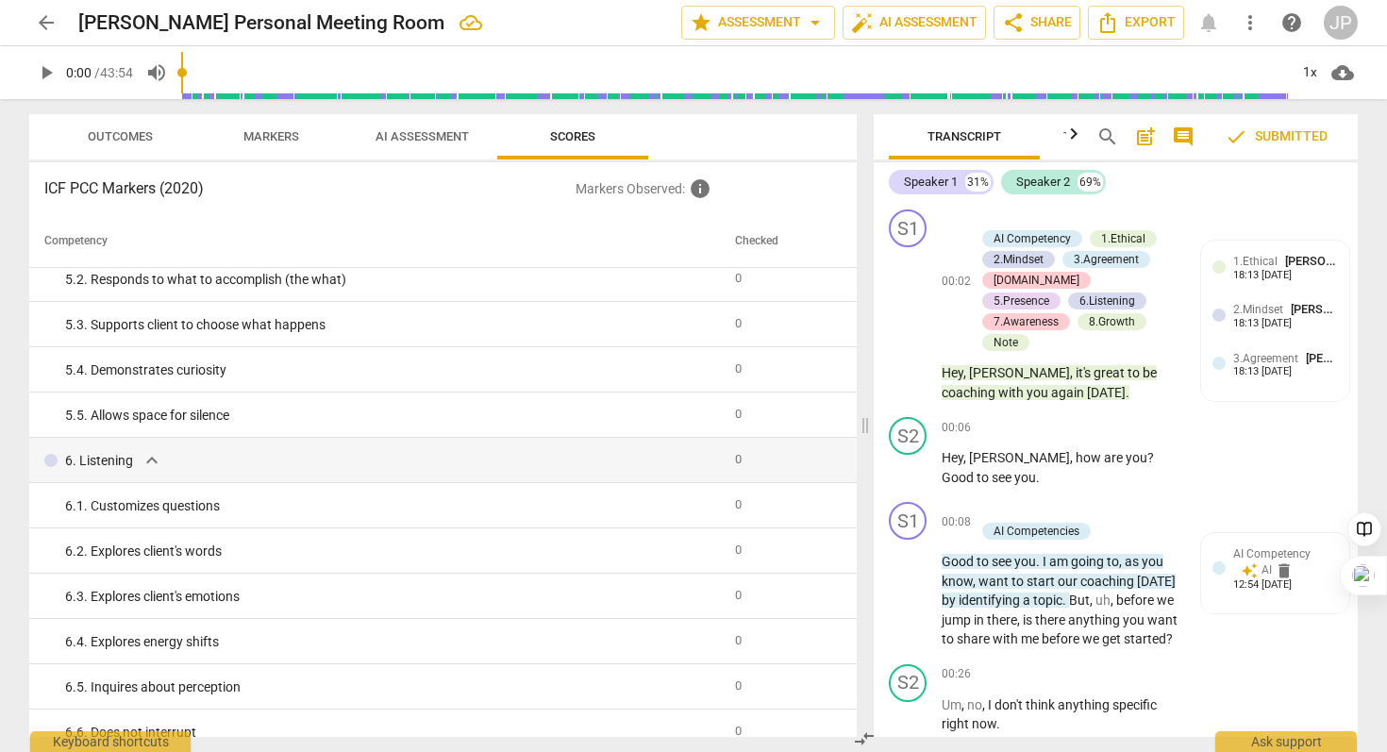
scroll to position [0, 0]
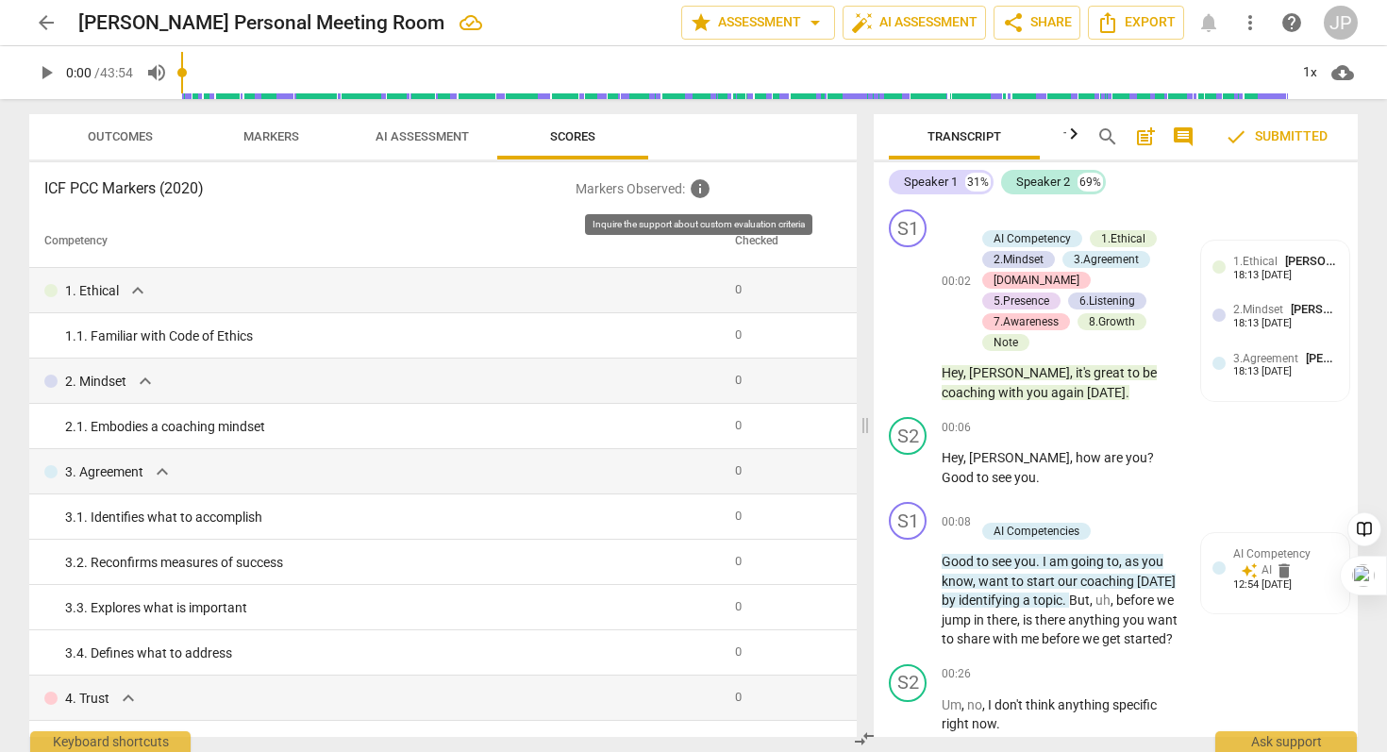
click at [699, 198] on span "info" at bounding box center [700, 188] width 23 height 23
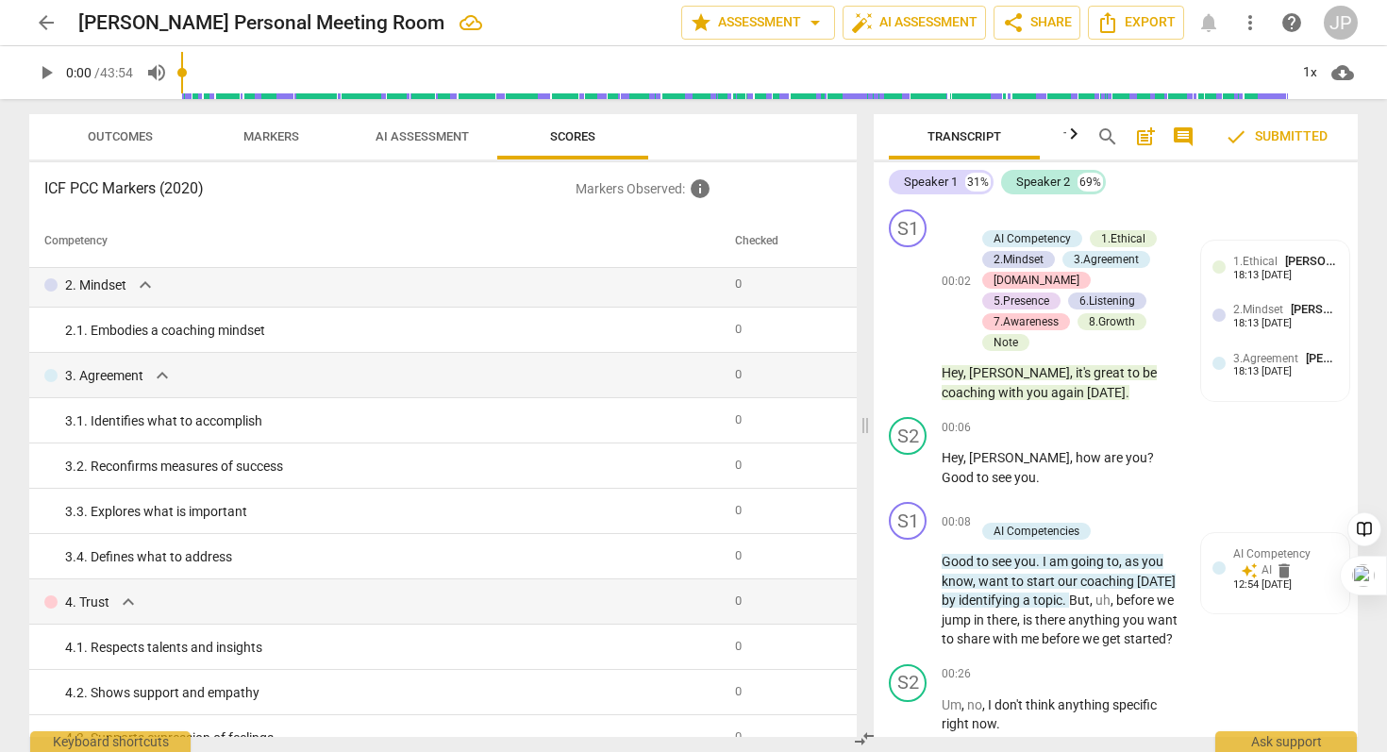
scroll to position [101, 0]
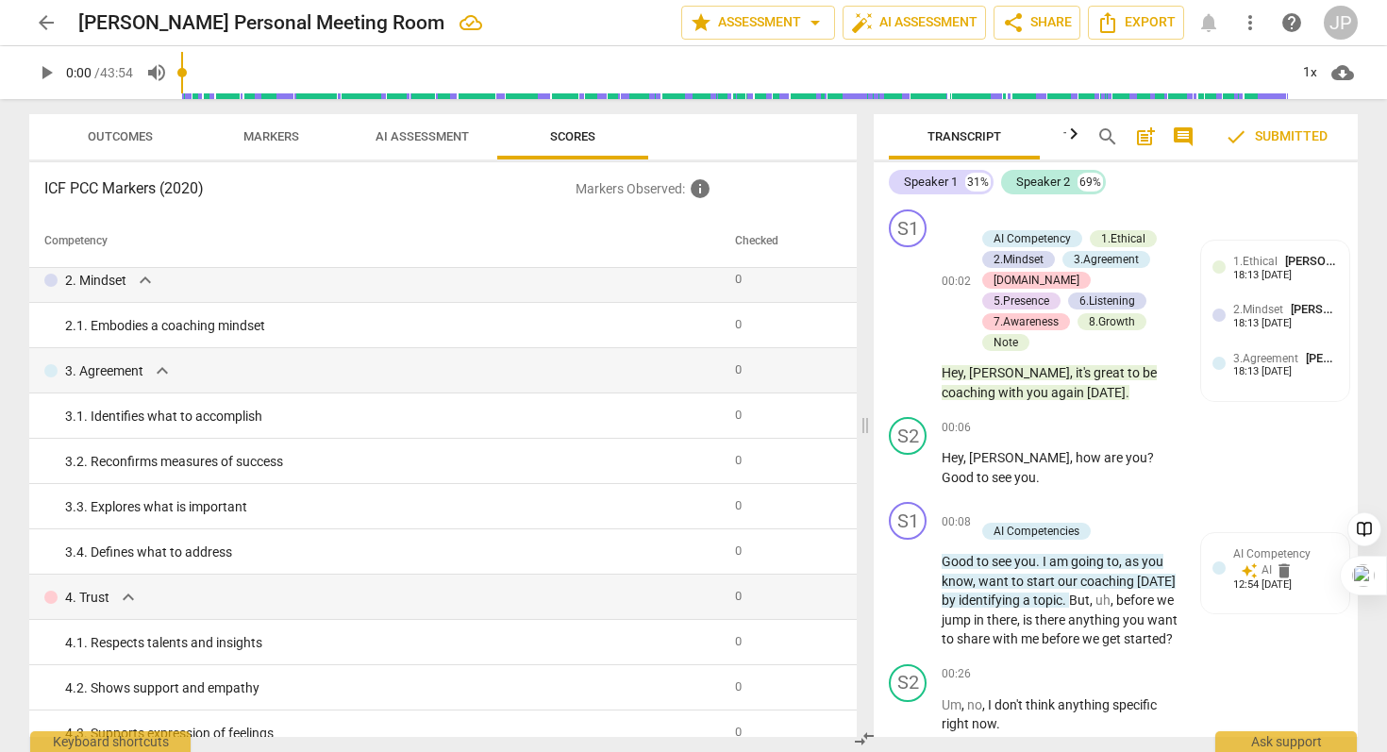
click at [450, 136] on span "AI Assessment" at bounding box center [422, 136] width 93 height 14
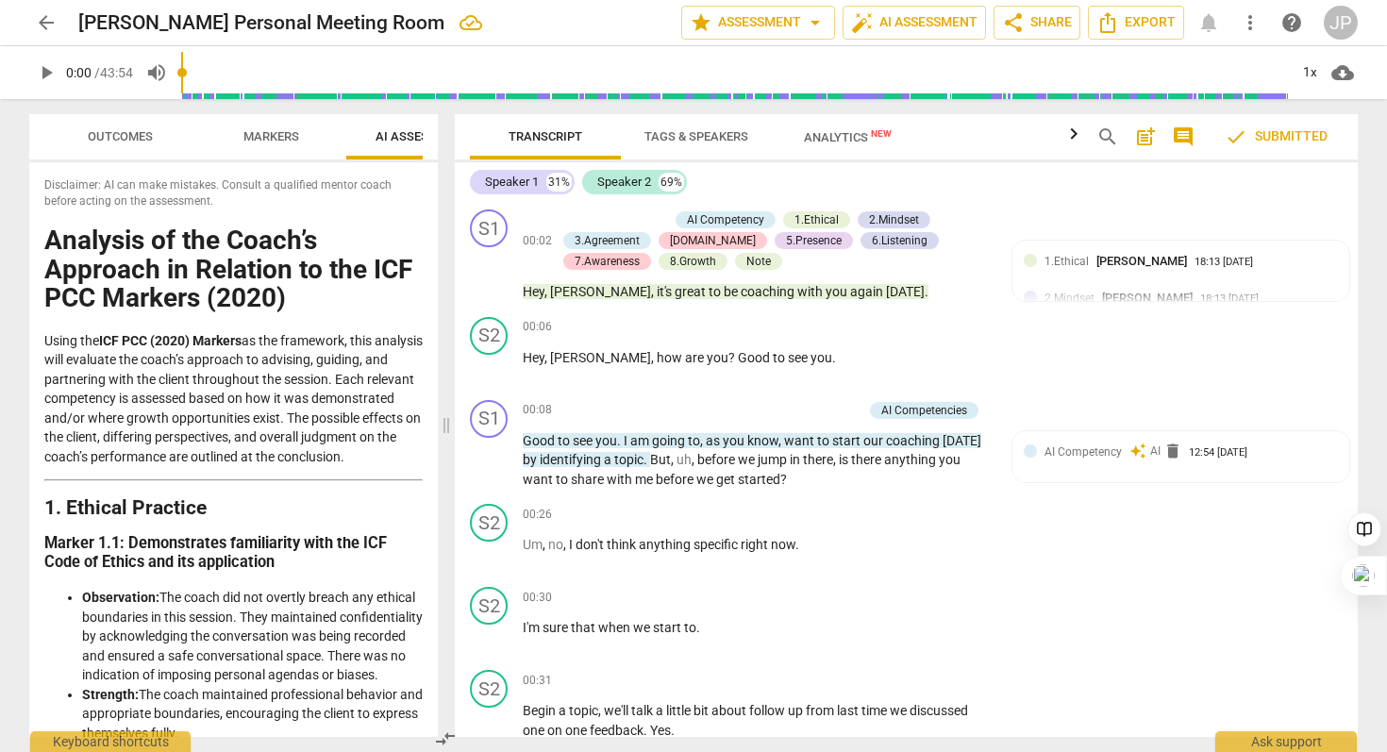
drag, startPoint x: 863, startPoint y: 241, endPoint x: 444, endPoint y: 260, distance: 419.5
click at [444, 260] on span at bounding box center [446, 425] width 11 height 653
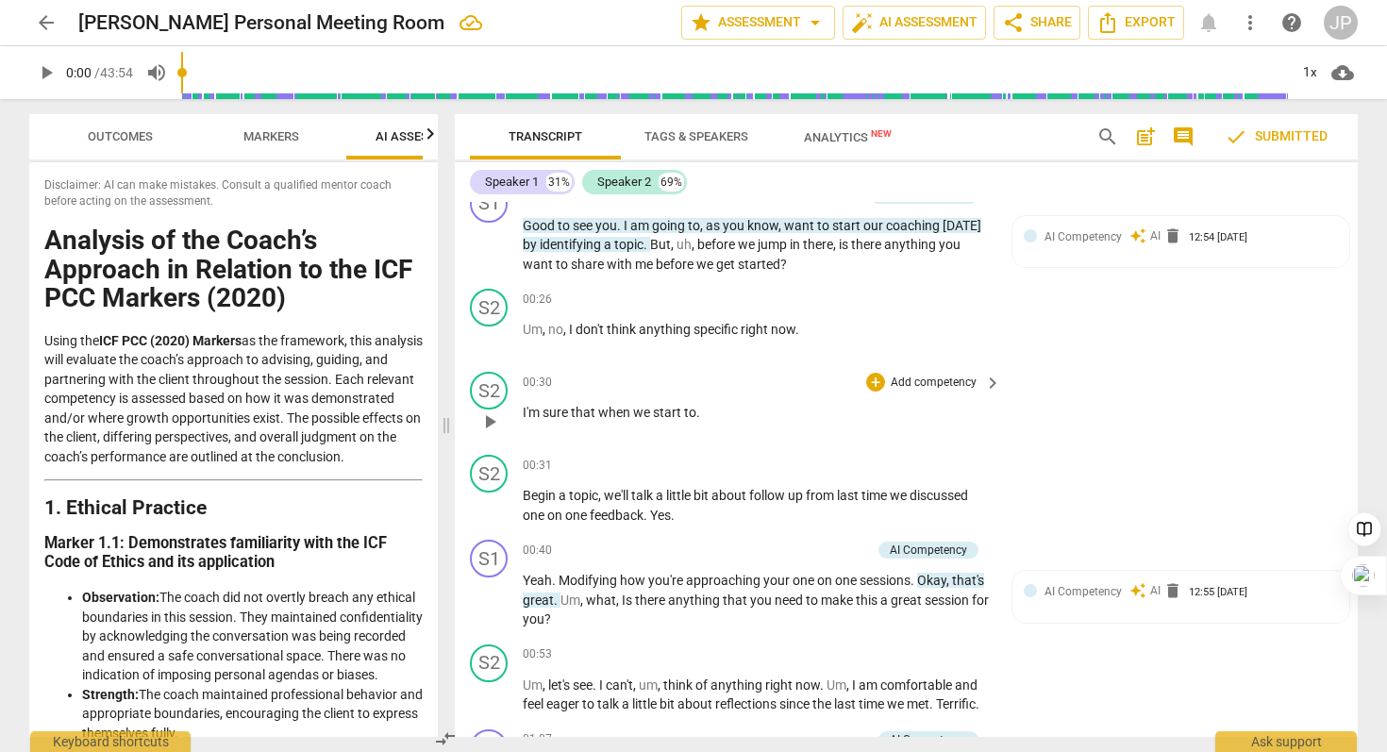
scroll to position [0, 0]
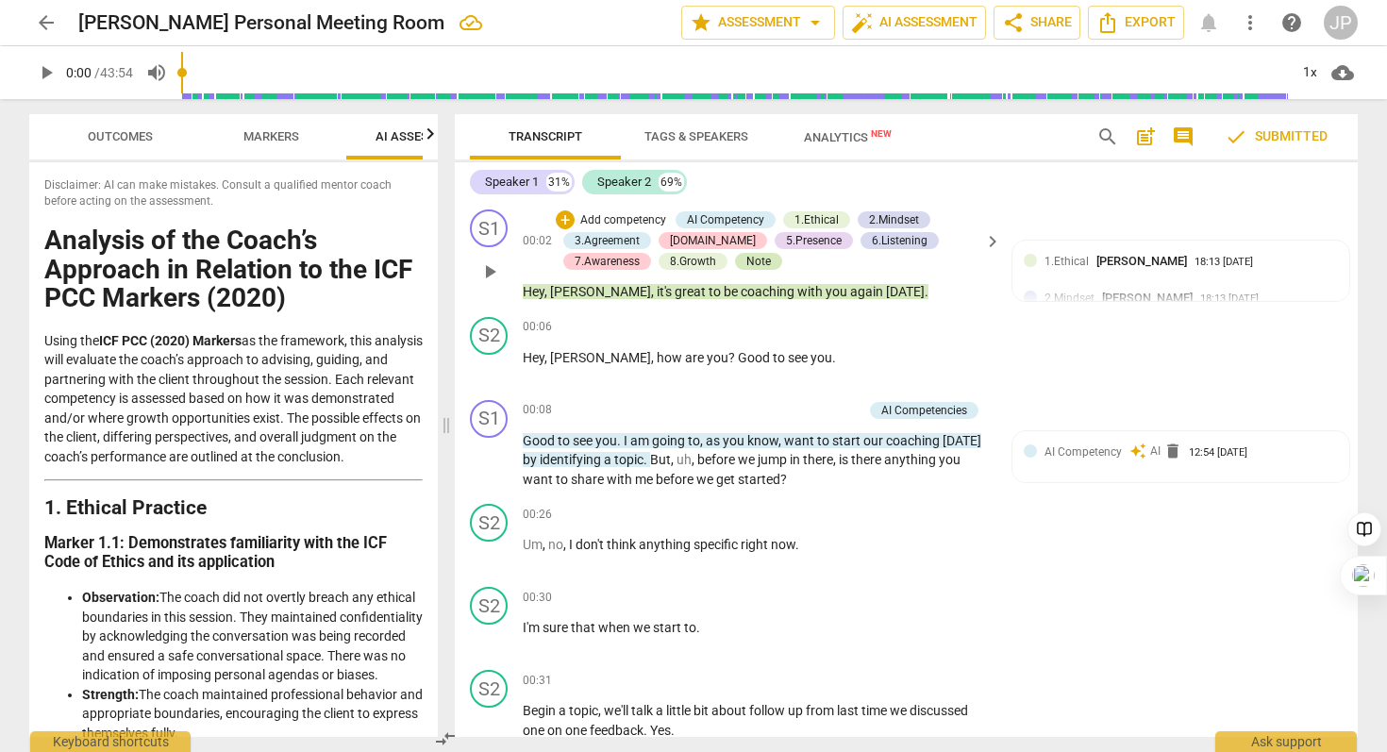
click at [762, 260] on div "Note" at bounding box center [758, 261] width 25 height 17
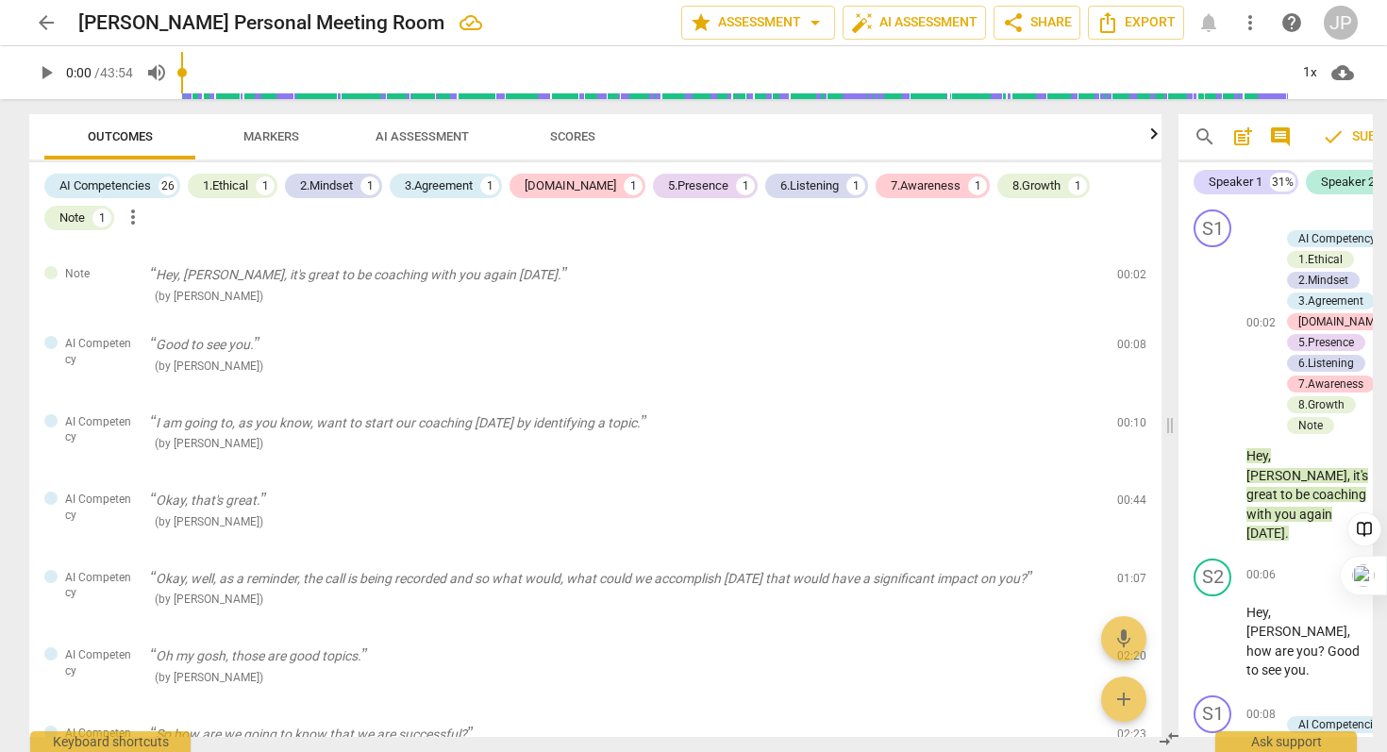
scroll to position [542, 0]
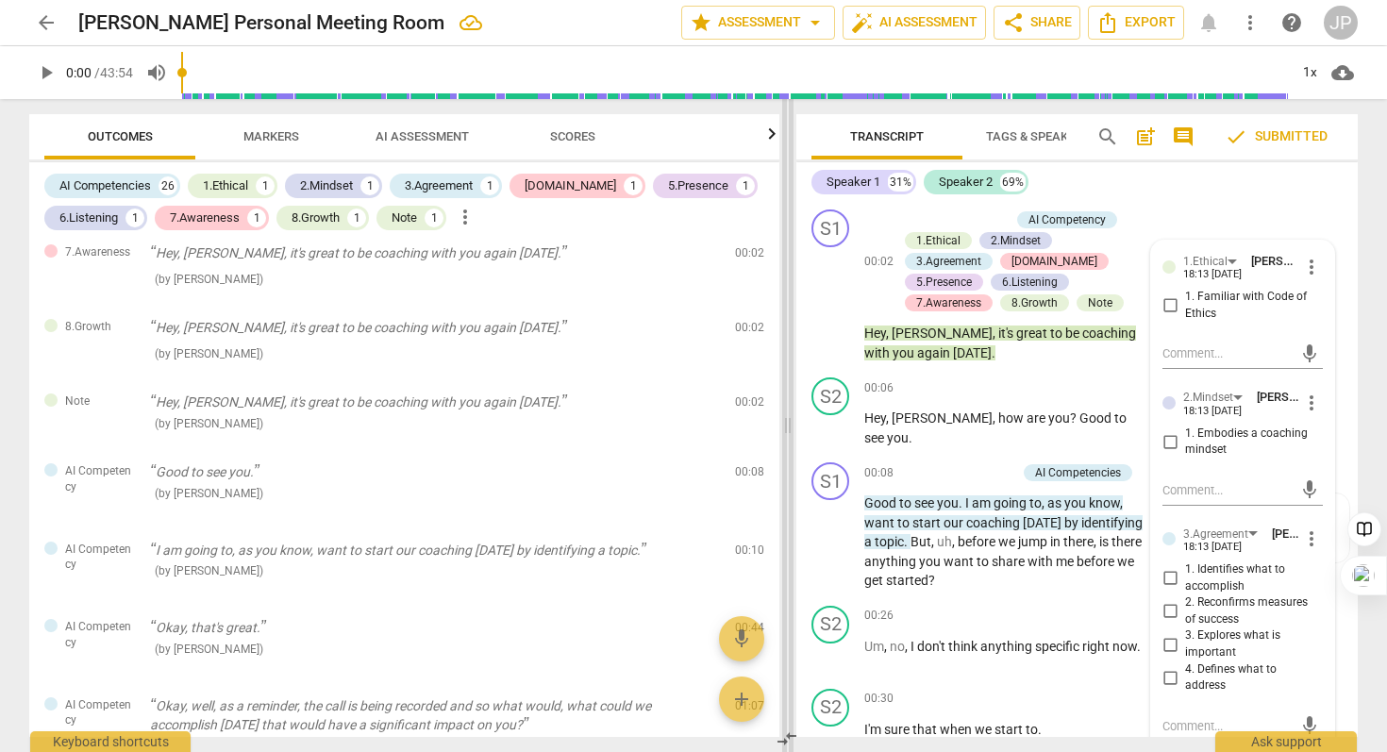
drag, startPoint x: 449, startPoint y: 134, endPoint x: 791, endPoint y: 228, distance: 354.4
click at [791, 228] on span at bounding box center [787, 425] width 11 height 653
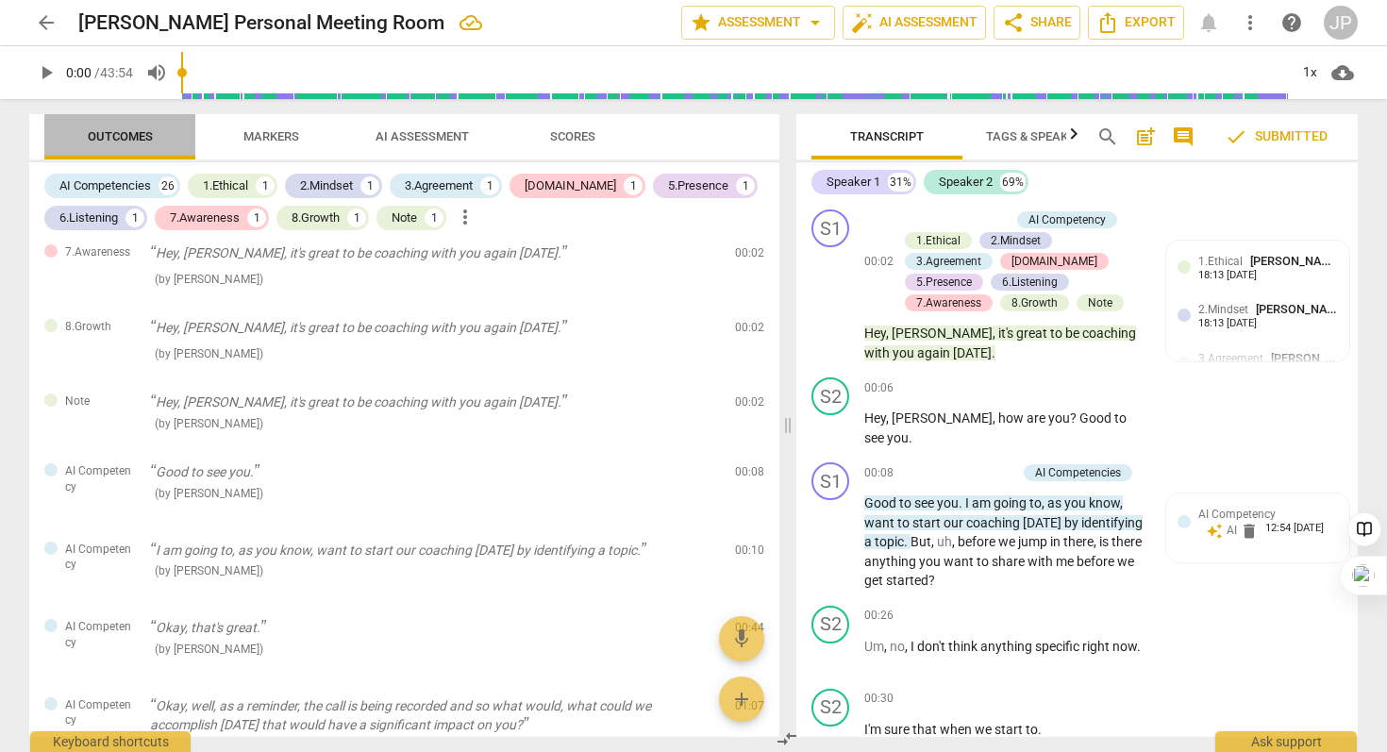
click at [111, 139] on span "Outcomes" at bounding box center [120, 136] width 65 height 14
click at [265, 142] on span "Markers" at bounding box center [271, 136] width 56 height 14
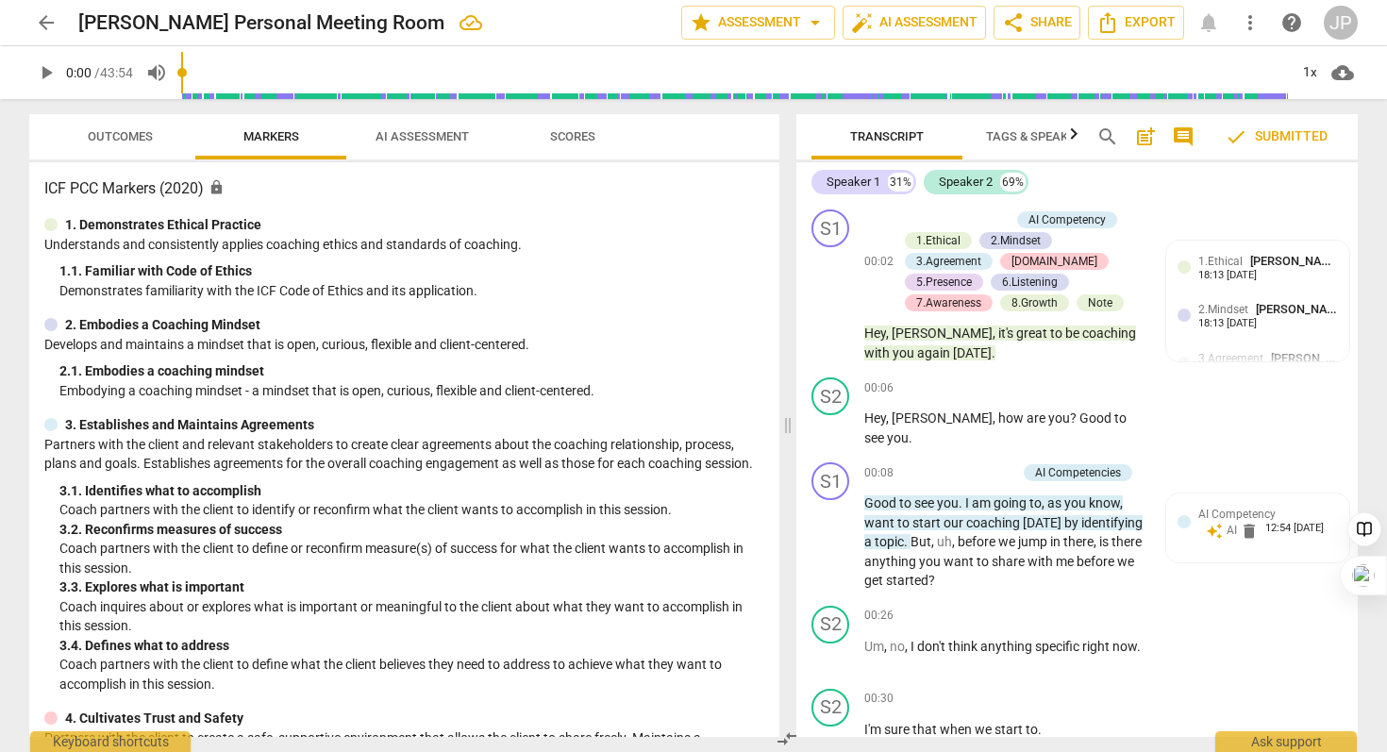
click at [447, 136] on span "AI Assessment" at bounding box center [422, 136] width 93 height 14
